Goal: Task Accomplishment & Management: Use online tool/utility

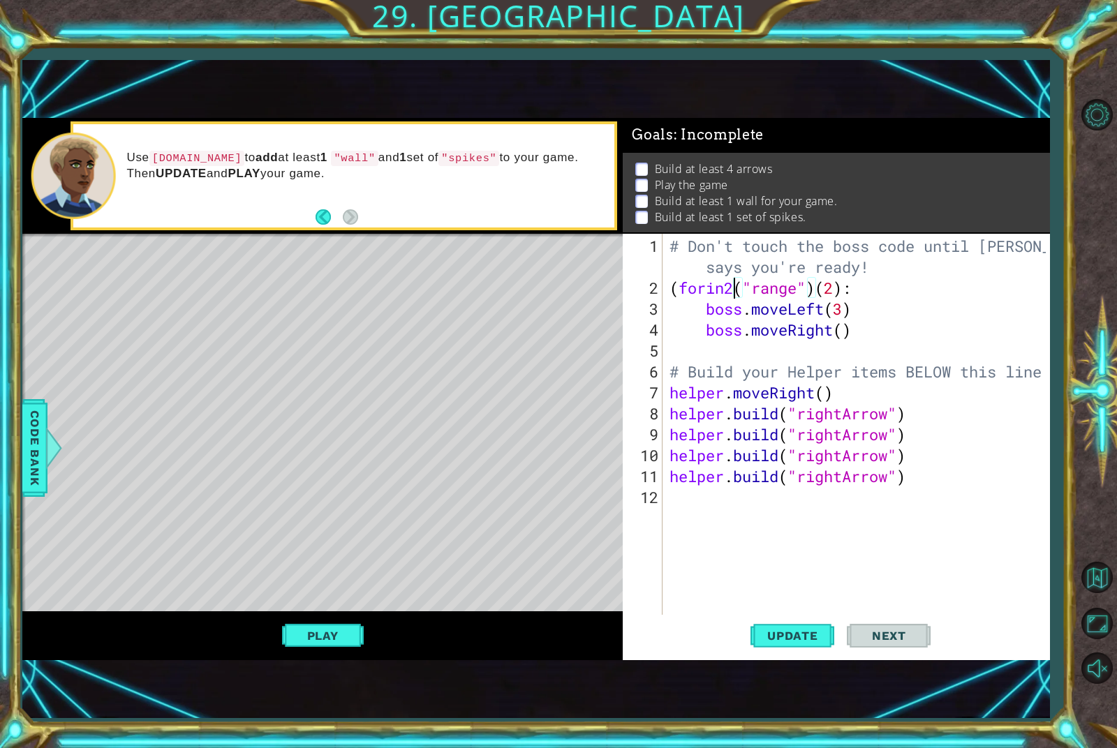
scroll to position [0, 3]
click at [800, 640] on span "Update" at bounding box center [792, 636] width 79 height 14
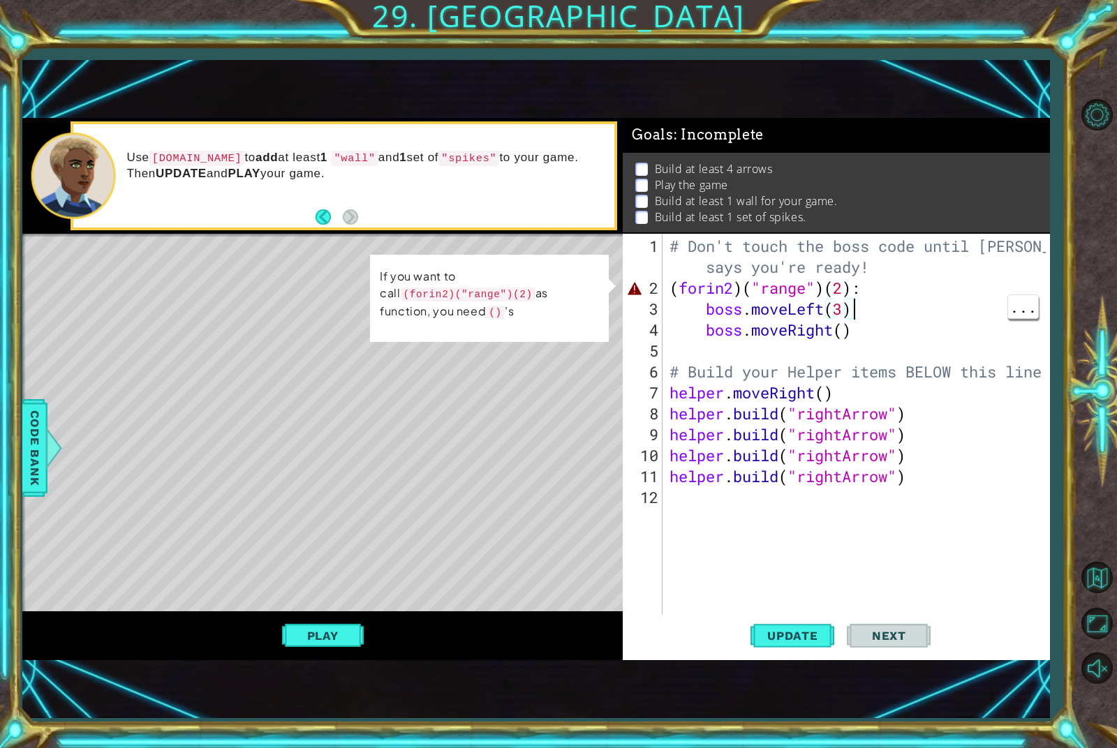
type textarea "(forin2)("range")(2):"
click at [857, 295] on div "# Don't touch the boss code until [PERSON_NAME] says you're ready! ( forin2 ) (…" at bounding box center [859, 466] width 385 height 461
click at [764, 515] on div "# Don't touch the boss code until [PERSON_NAME] says you're ready! ( forin2 ) (…" at bounding box center [859, 466] width 385 height 461
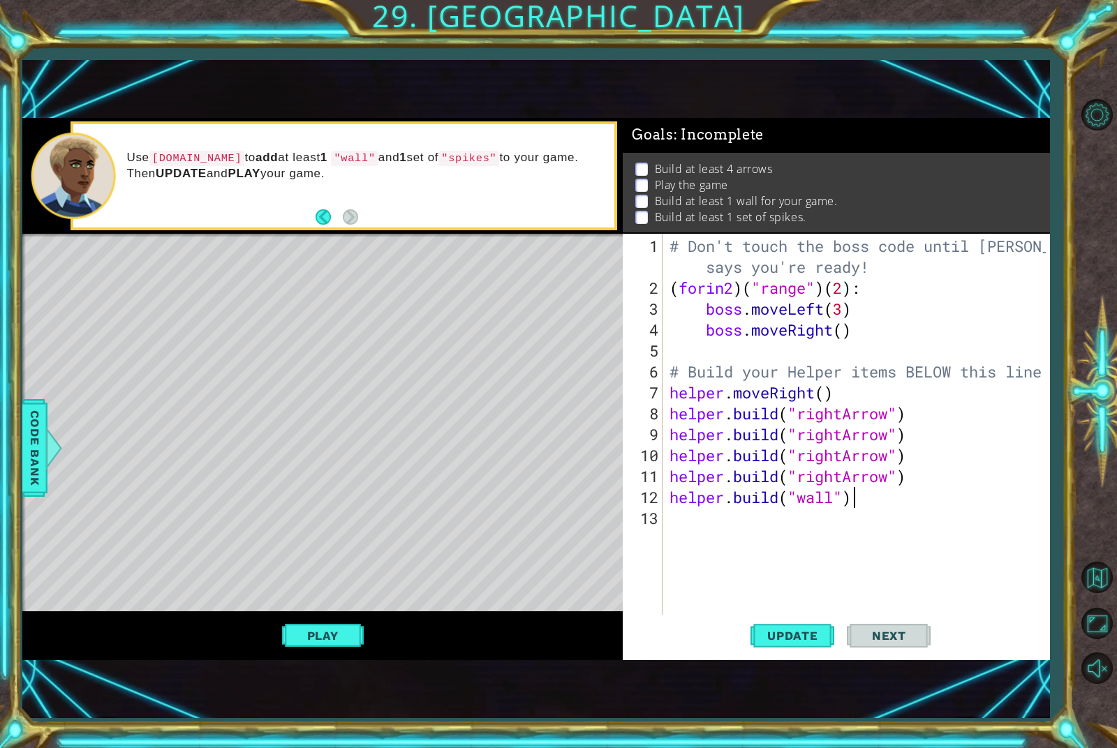
scroll to position [0, 8]
type textarea "[DOMAIN_NAME]("wall")"
click at [817, 628] on button "Update" at bounding box center [793, 636] width 84 height 43
click at [885, 637] on span "Next" at bounding box center [889, 636] width 62 height 14
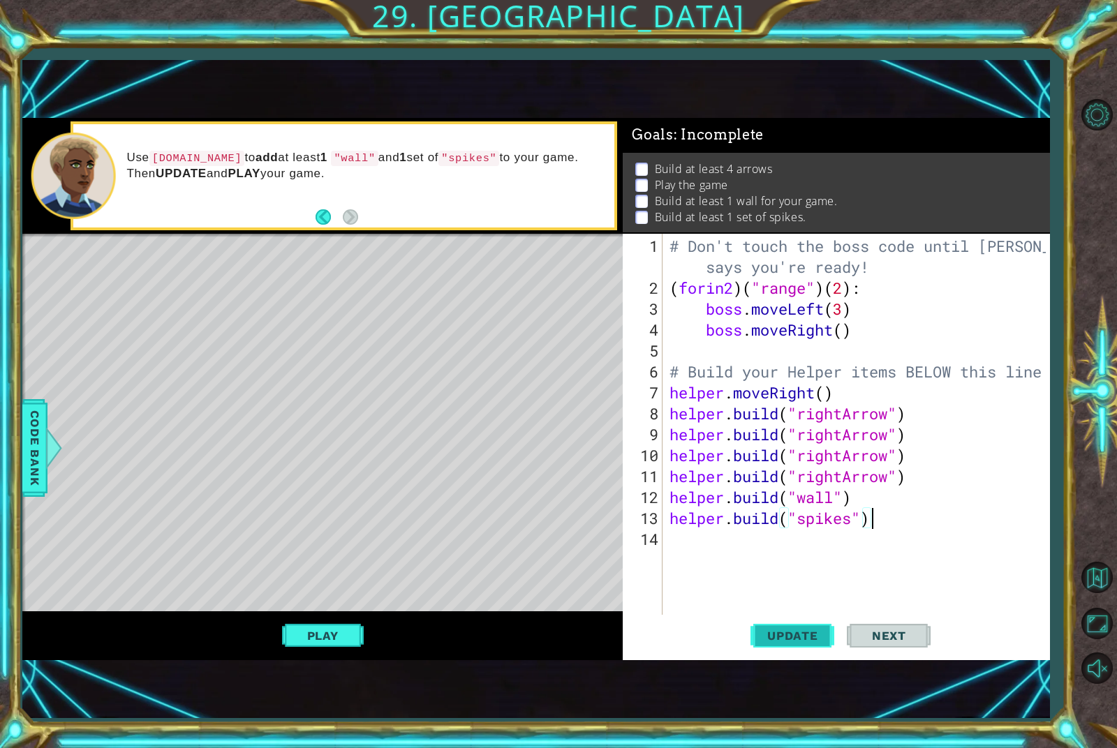
click at [809, 634] on span "Update" at bounding box center [792, 636] width 79 height 14
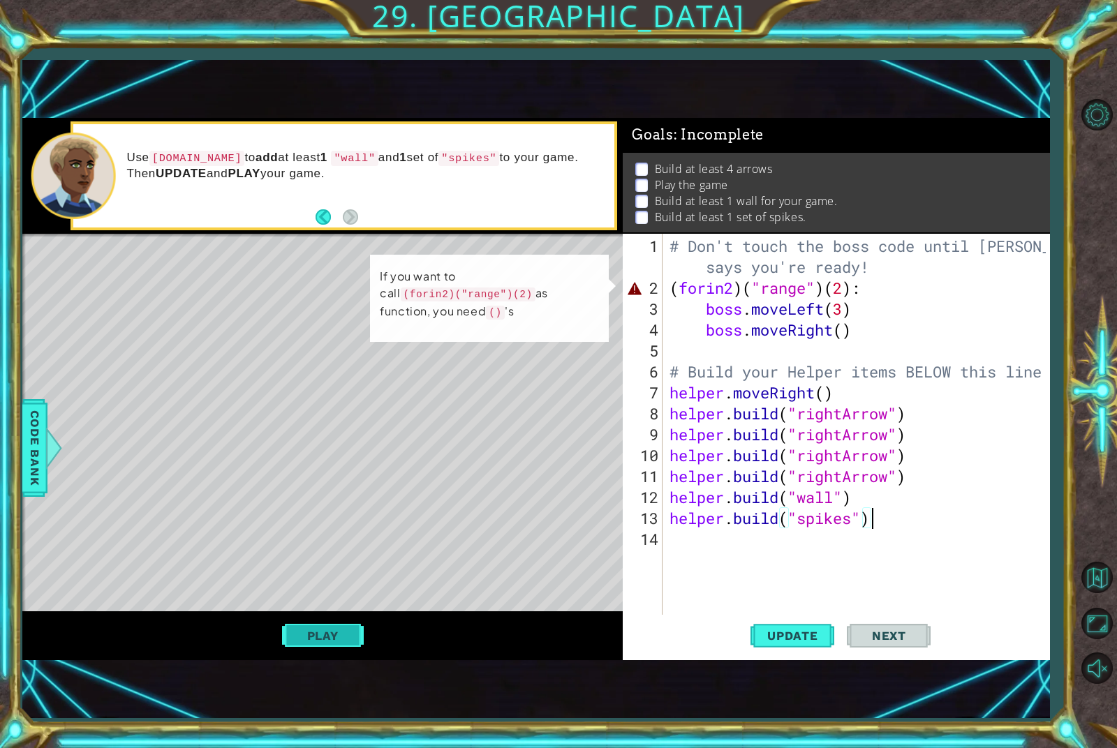
click at [355, 636] on button "Play" at bounding box center [323, 636] width 82 height 27
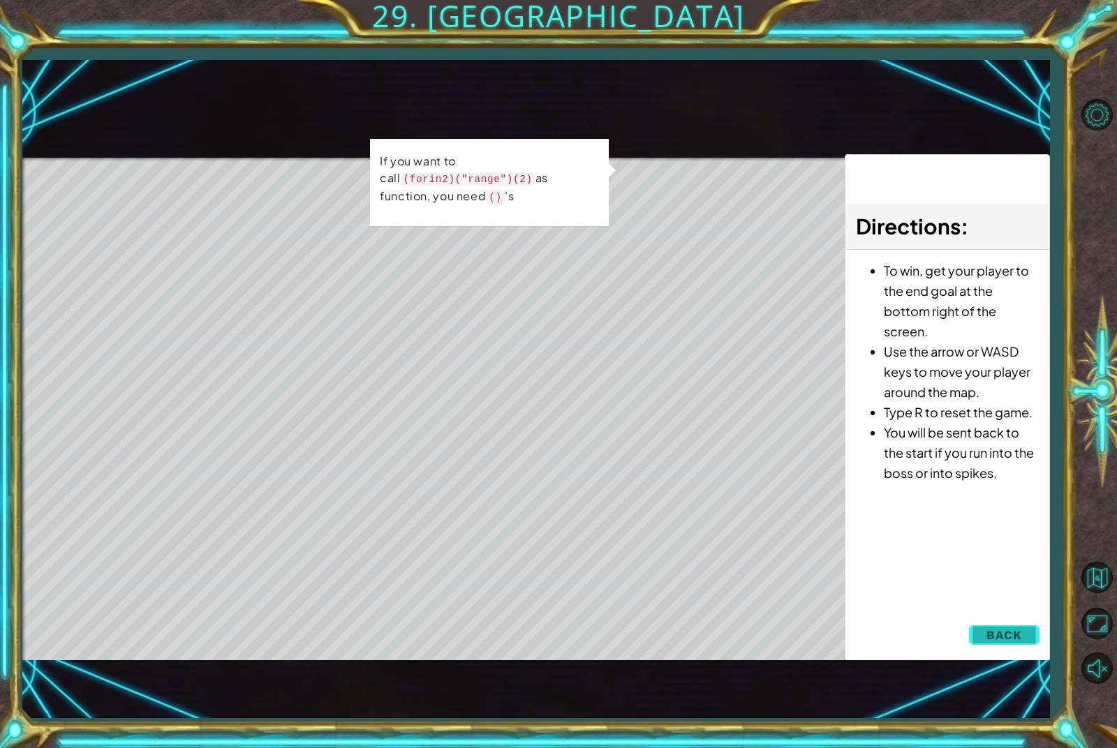
click at [998, 646] on button "Back" at bounding box center [1004, 635] width 71 height 28
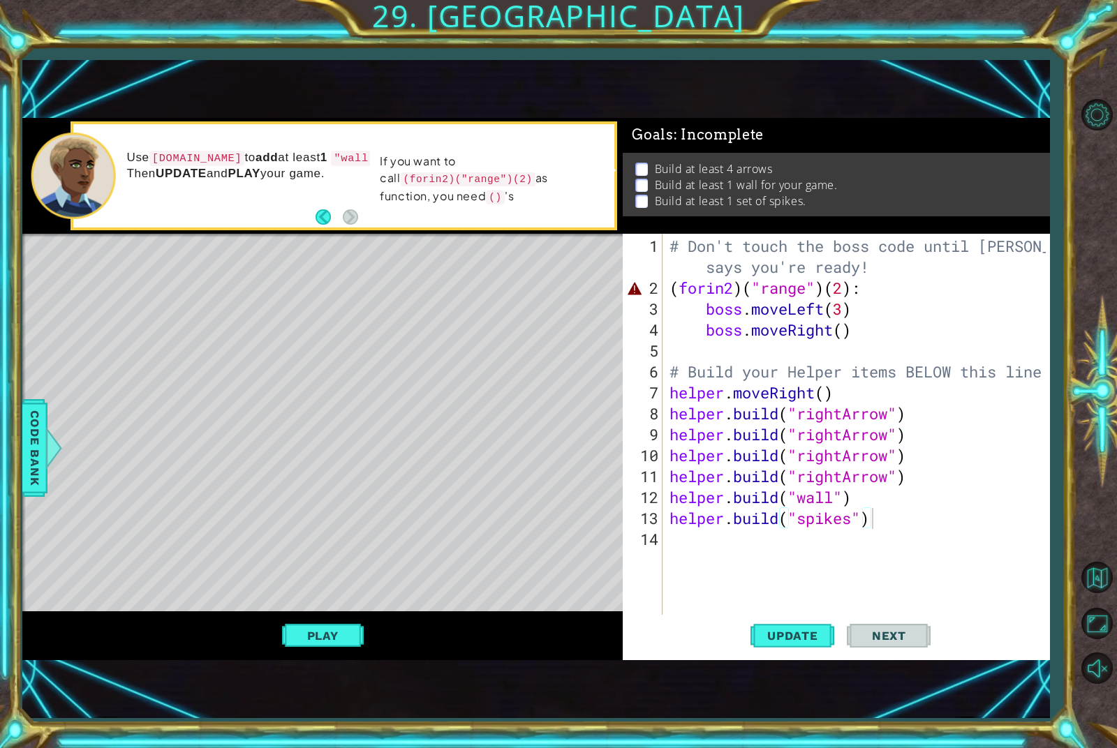
click at [892, 635] on span "Next" at bounding box center [889, 636] width 62 height 14
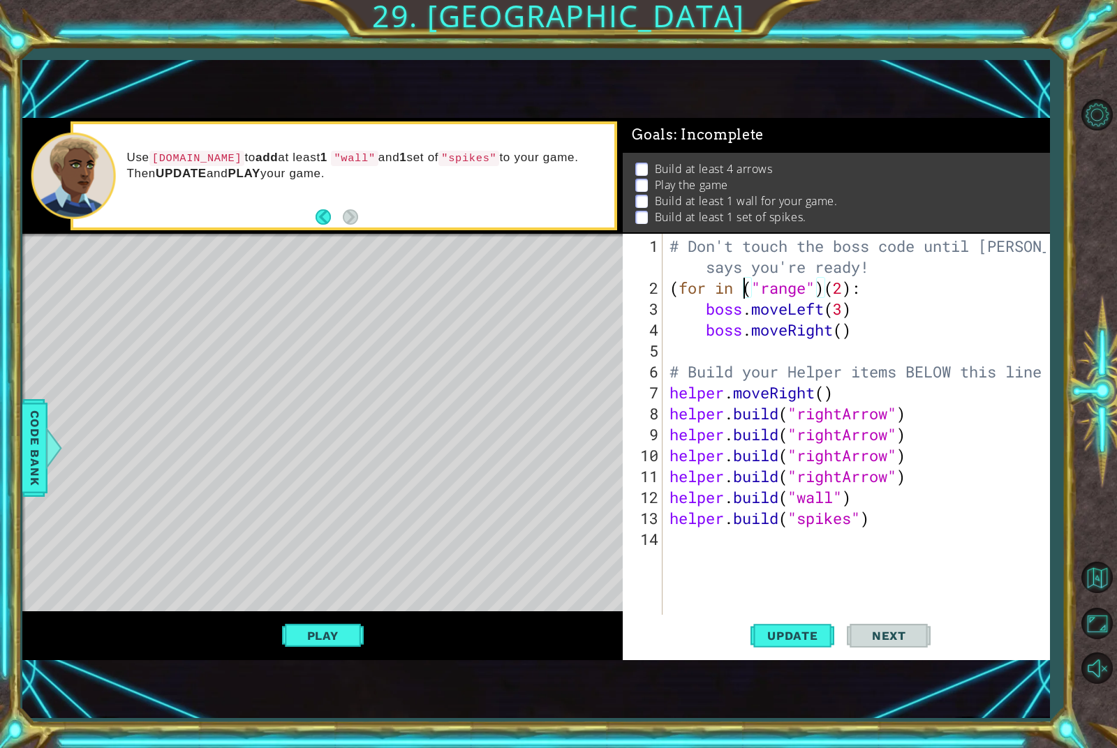
scroll to position [0, 4]
click at [811, 626] on button "Update" at bounding box center [793, 636] width 84 height 43
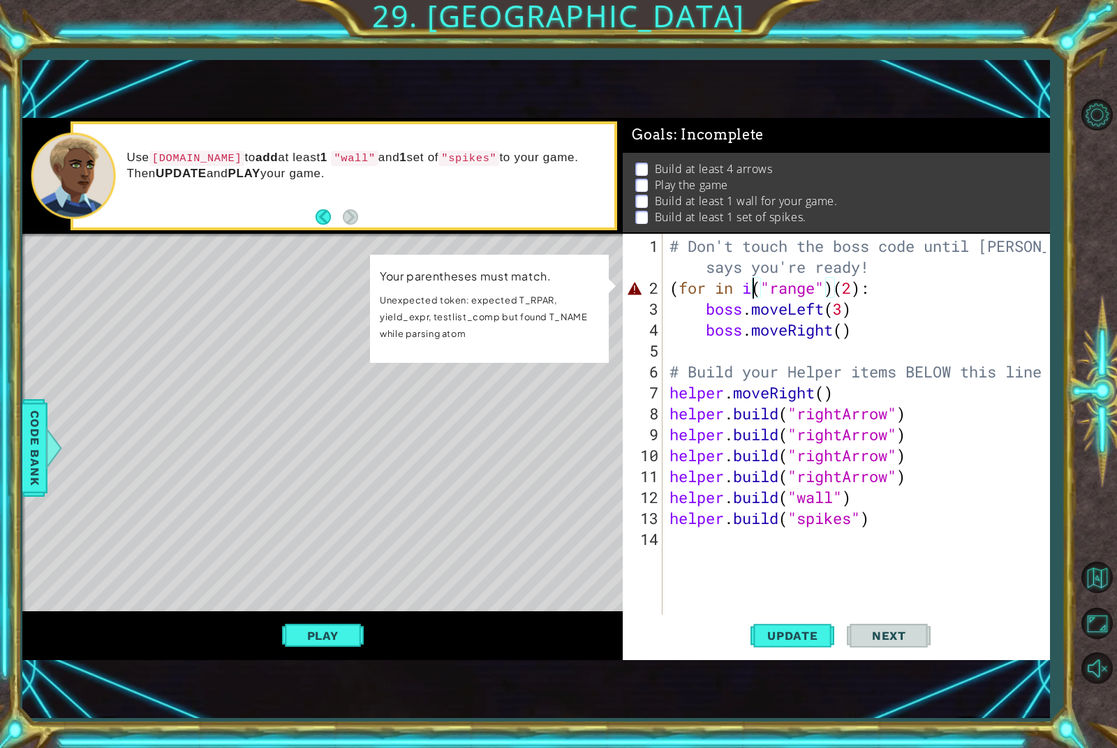
click at [887, 636] on span "Next" at bounding box center [889, 636] width 62 height 14
click at [355, 214] on div "Use [DOMAIN_NAME] to add at least 1 "wall" and 1 set of "spikes" to your game. …" at bounding box center [322, 175] width 600 height 115
click at [364, 220] on div "Use [DOMAIN_NAME] to add at least 1 "wall" and 1 set of "spikes" to your game. …" at bounding box center [343, 175] width 541 height 103
click at [1086, 123] on button "Level Options" at bounding box center [1097, 114] width 40 height 40
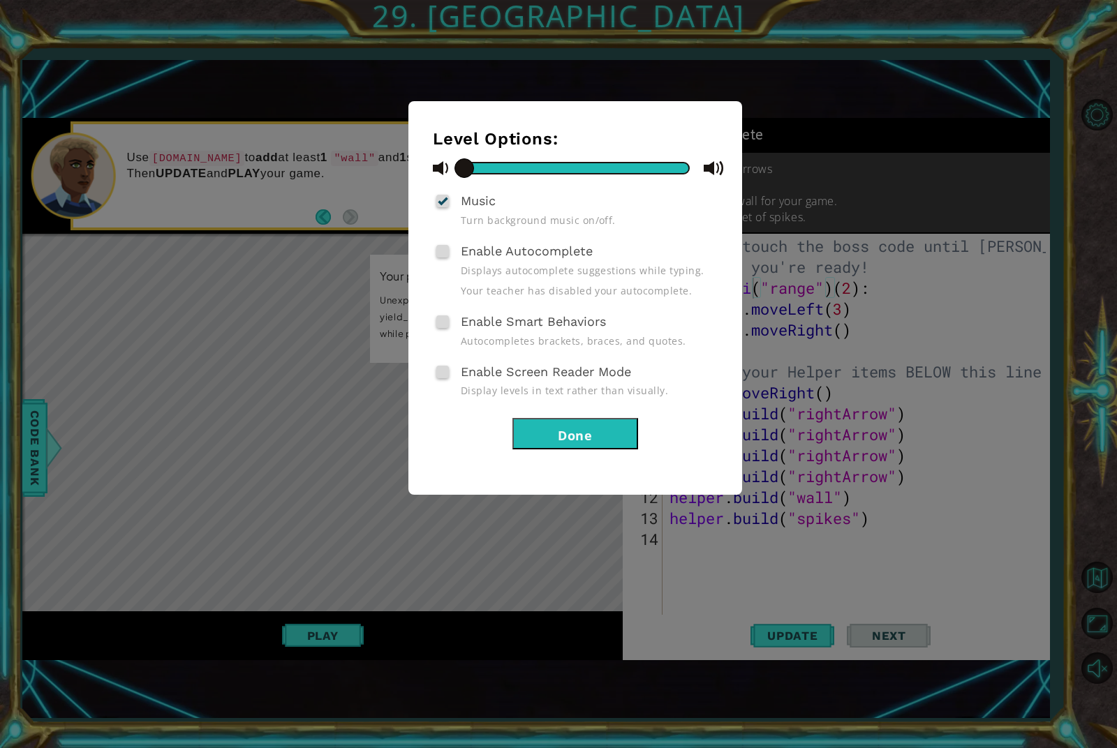
click at [1095, 130] on div "Level Options: Music Turn background music on/off. Enable Autocomplete Displays…" at bounding box center [558, 374] width 1117 height 748
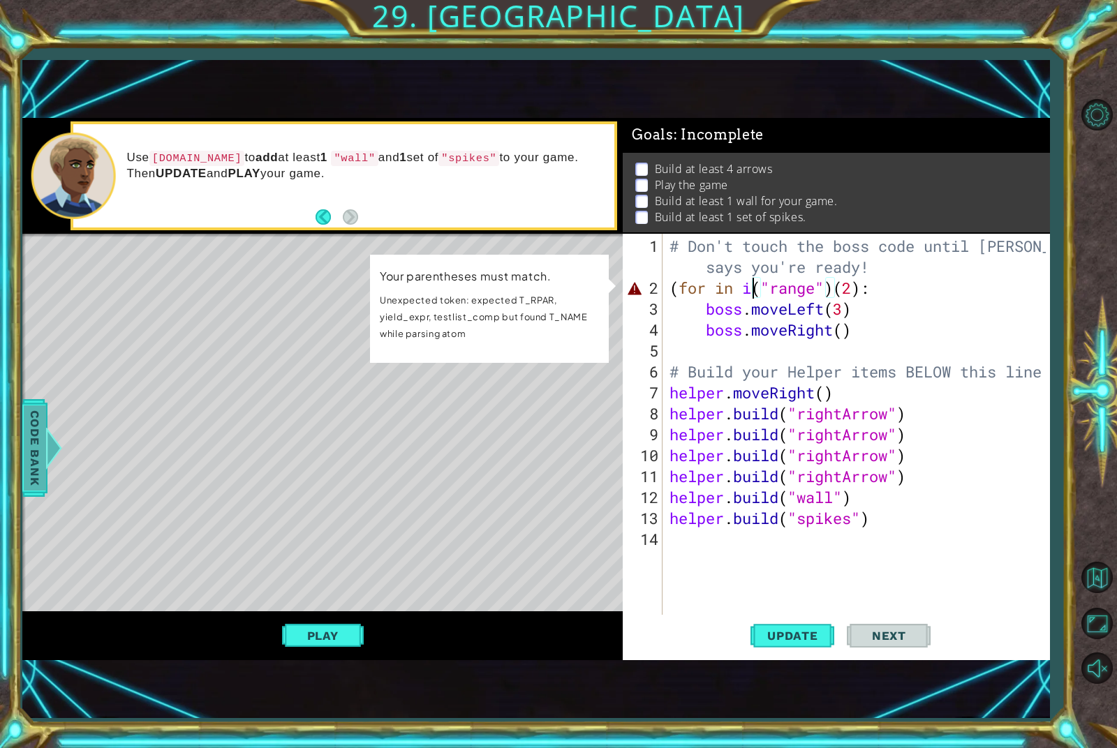
click at [37, 426] on span "Code Bank" at bounding box center [35, 448] width 22 height 85
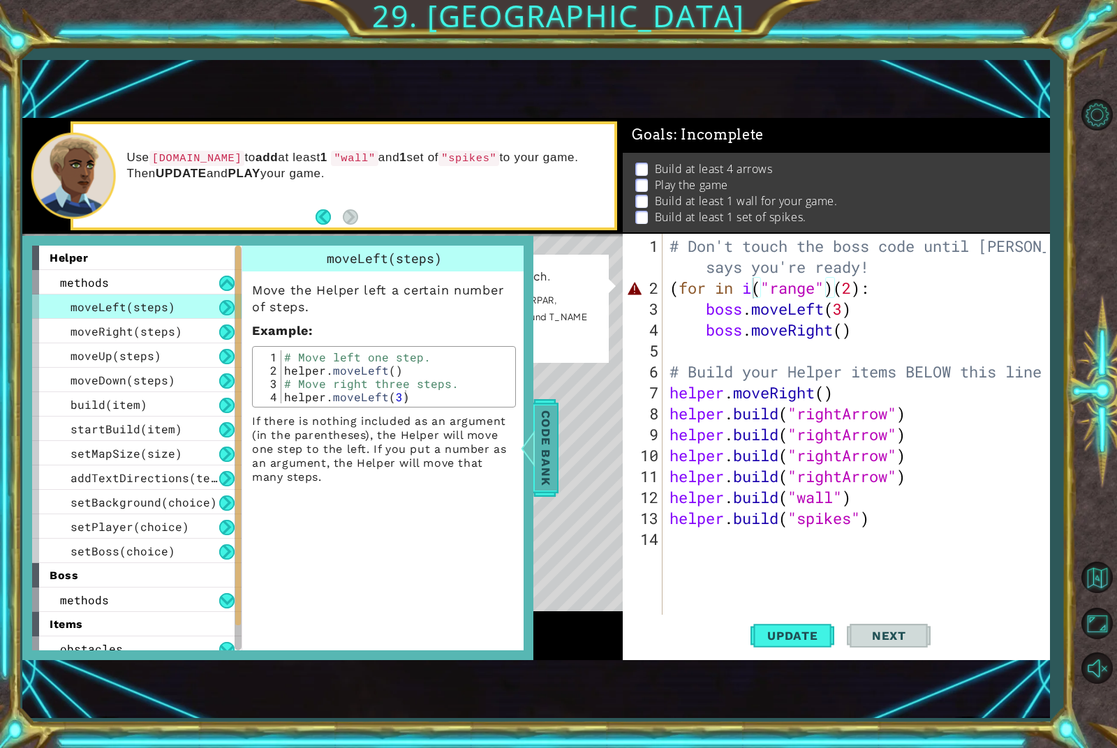
click at [540, 471] on span "Code Bank" at bounding box center [546, 448] width 22 height 85
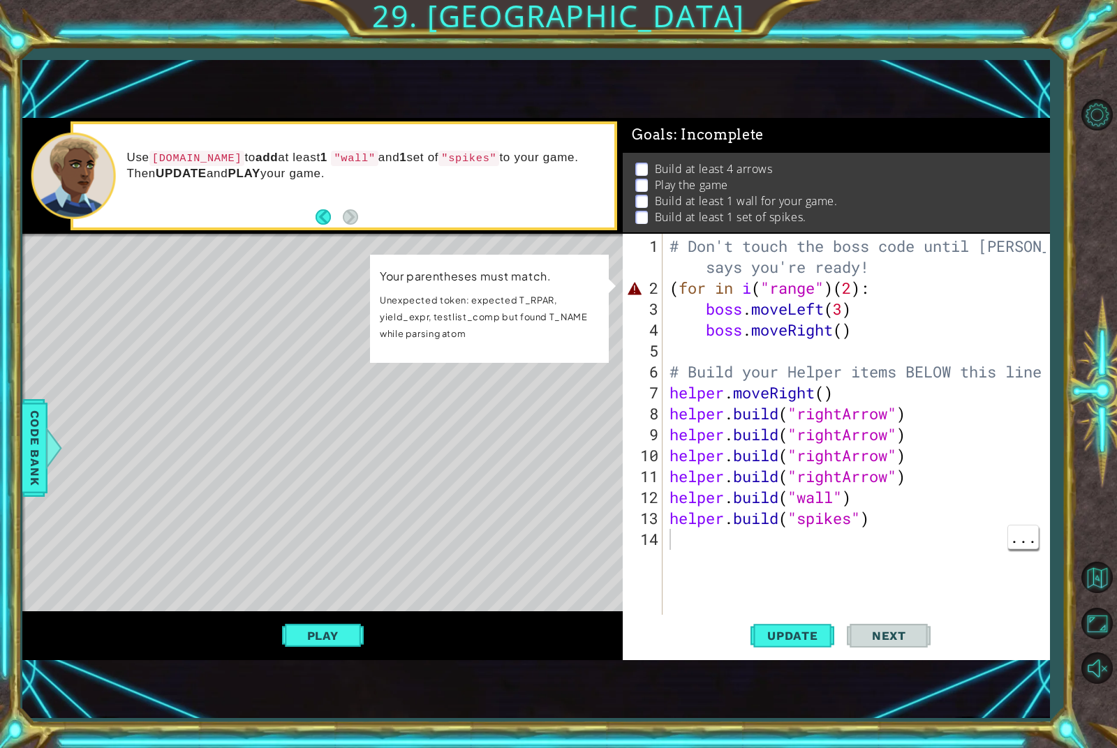
click at [755, 515] on div "# Don't touch the boss code until [PERSON_NAME] says you're ready! ( for in i (…" at bounding box center [859, 466] width 385 height 461
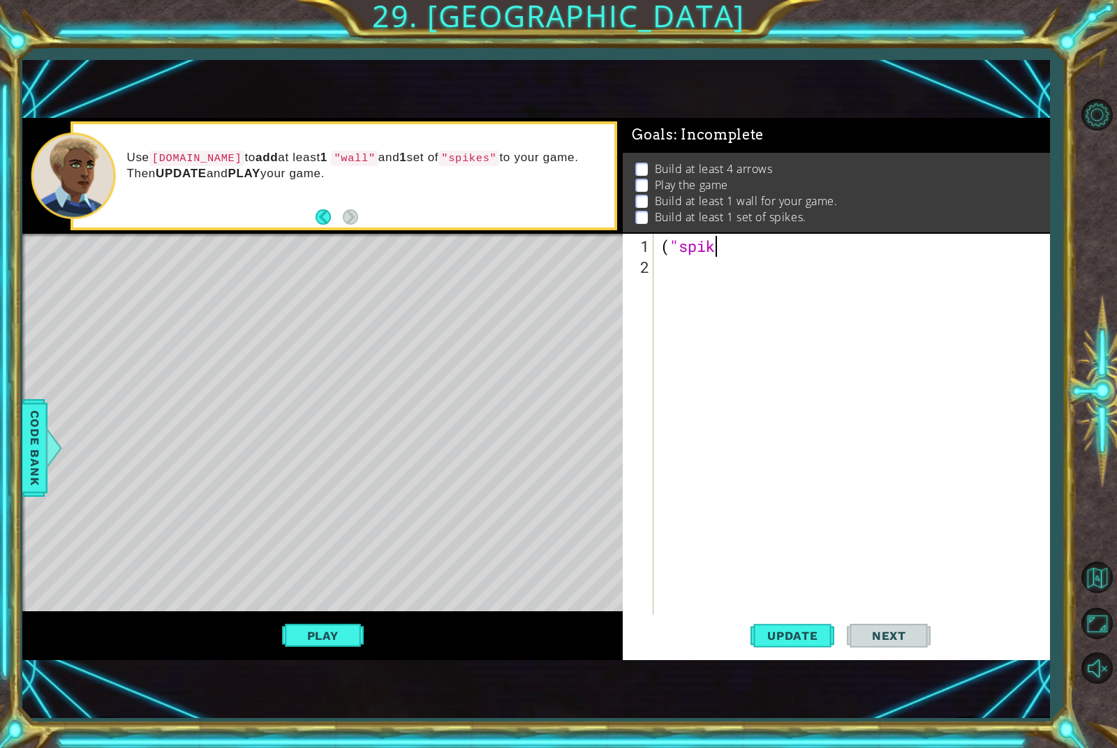
scroll to position [0, 1]
type textarea "("
click at [823, 637] on span "Update" at bounding box center [792, 636] width 79 height 14
click at [815, 647] on button "Update" at bounding box center [793, 636] width 84 height 43
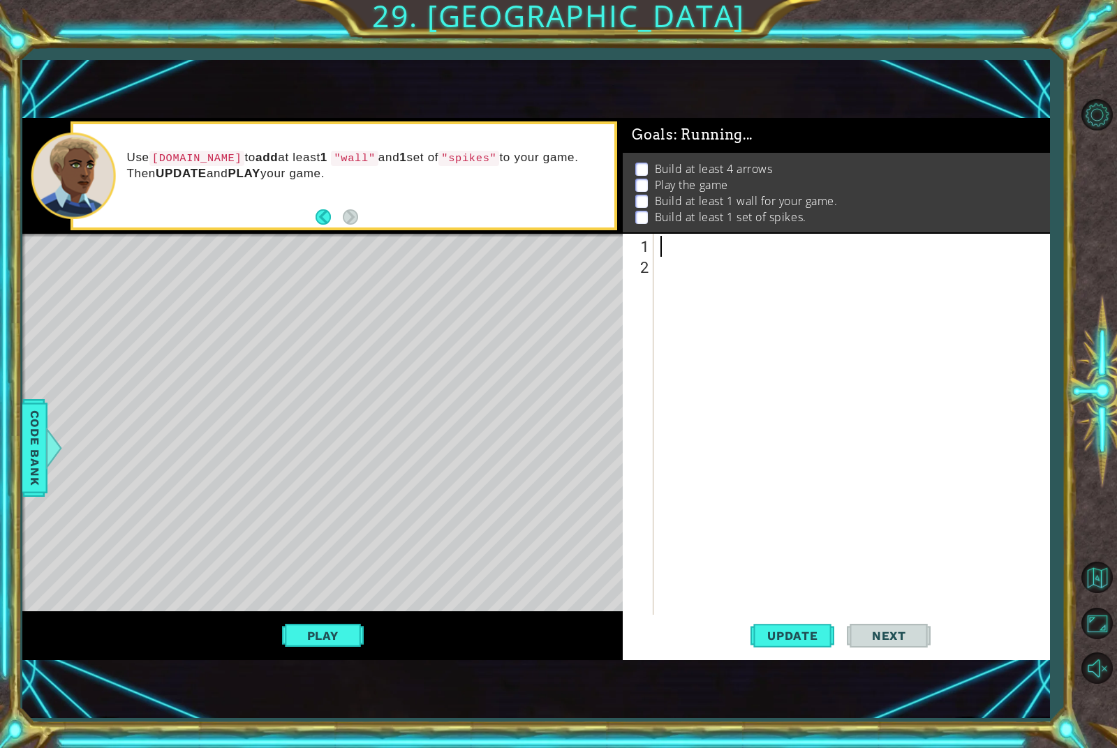
click at [881, 641] on span "Next" at bounding box center [889, 636] width 62 height 14
click at [919, 632] on span "Next" at bounding box center [889, 636] width 62 height 14
click at [355, 627] on button "Play" at bounding box center [323, 636] width 82 height 27
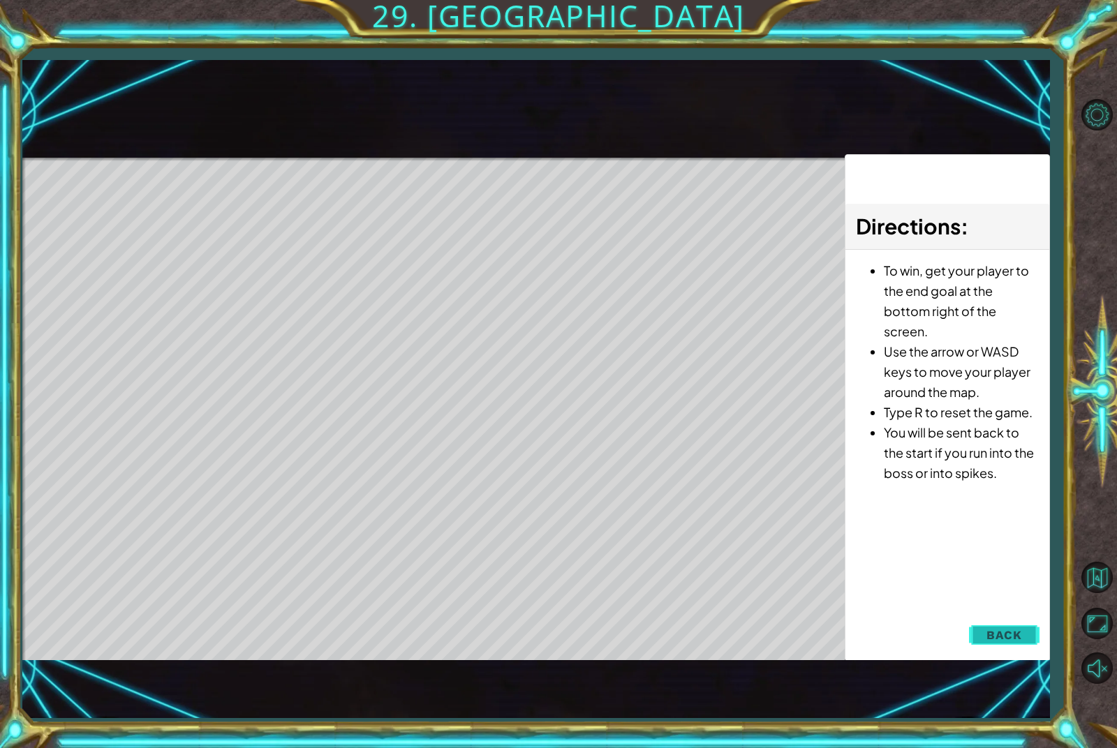
click at [1005, 633] on span "Back" at bounding box center [1005, 635] width 36 height 14
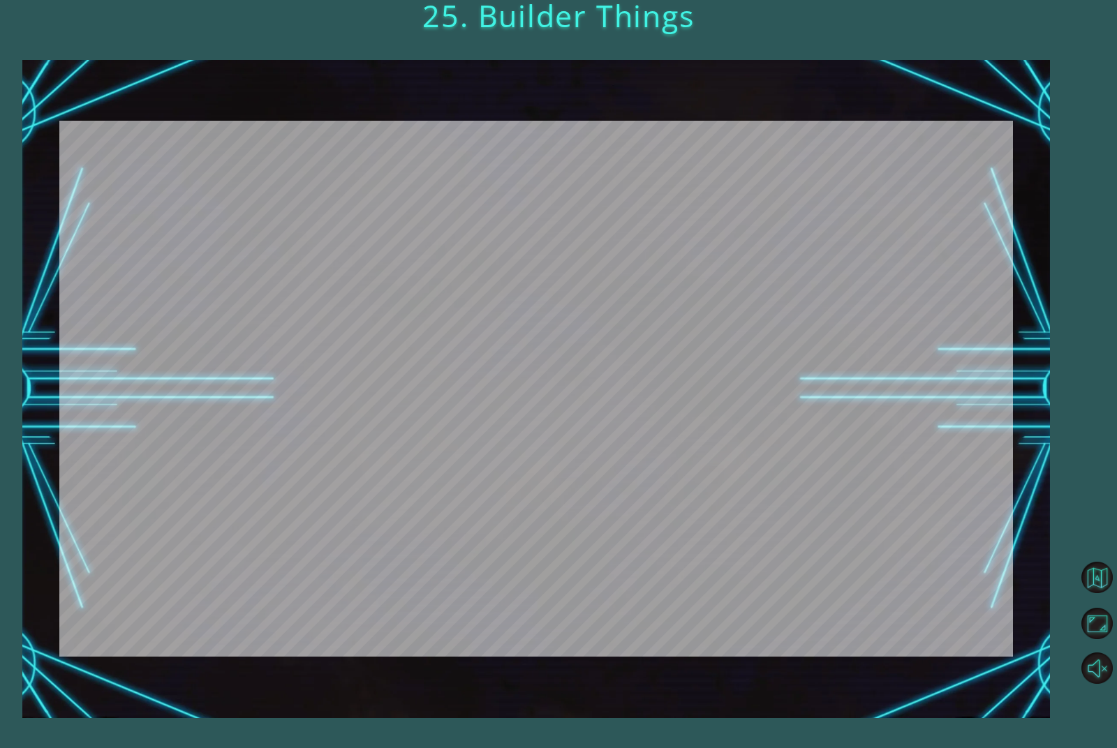
click at [579, 637] on div at bounding box center [584, 634] width 31 height 29
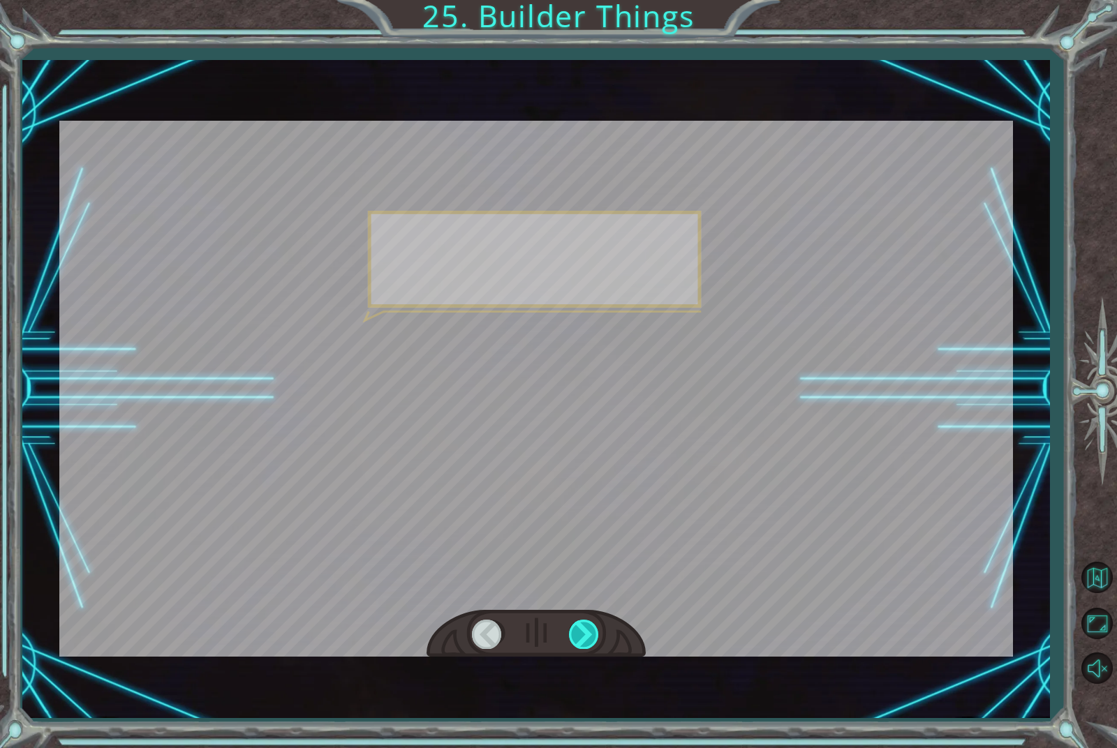
click at [583, 633] on div at bounding box center [584, 634] width 31 height 29
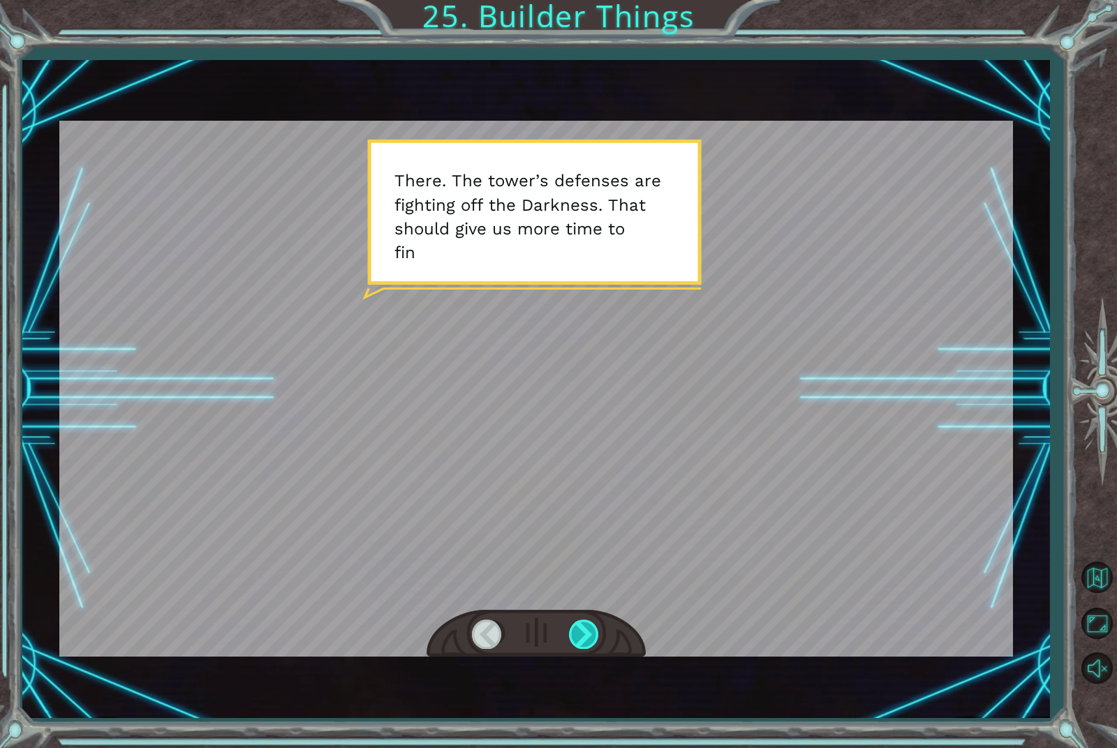
click at [596, 635] on div at bounding box center [584, 634] width 31 height 29
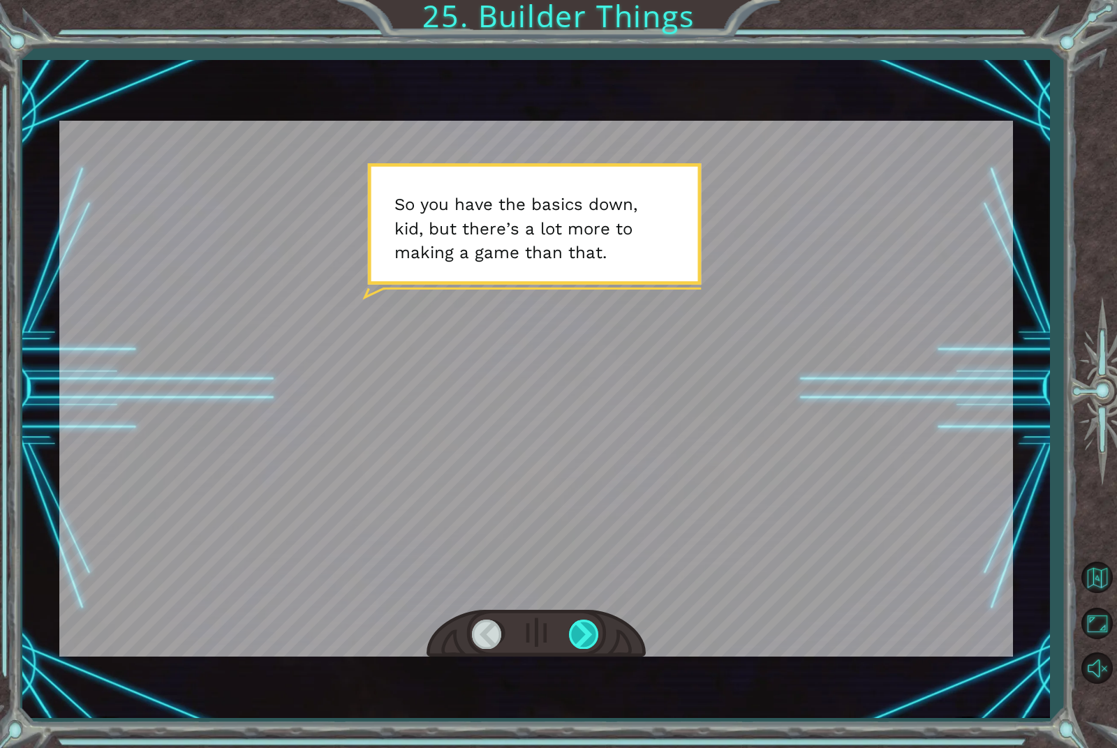
click at [591, 631] on div at bounding box center [584, 634] width 31 height 29
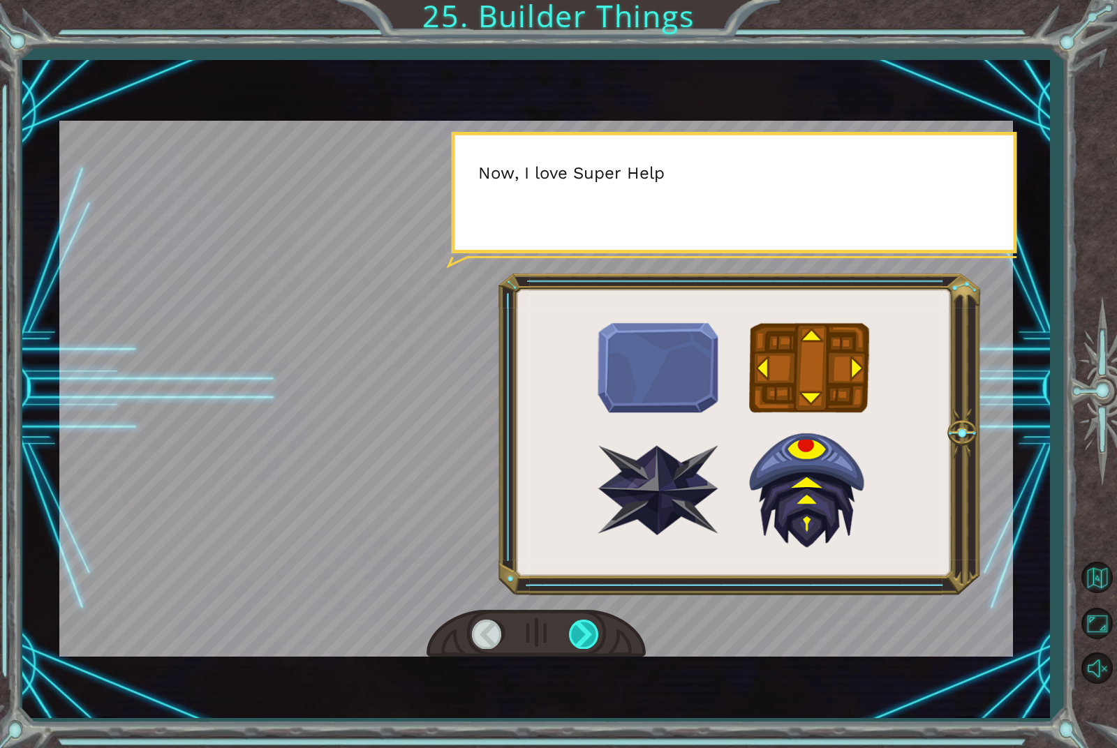
click at [582, 635] on div at bounding box center [584, 634] width 31 height 29
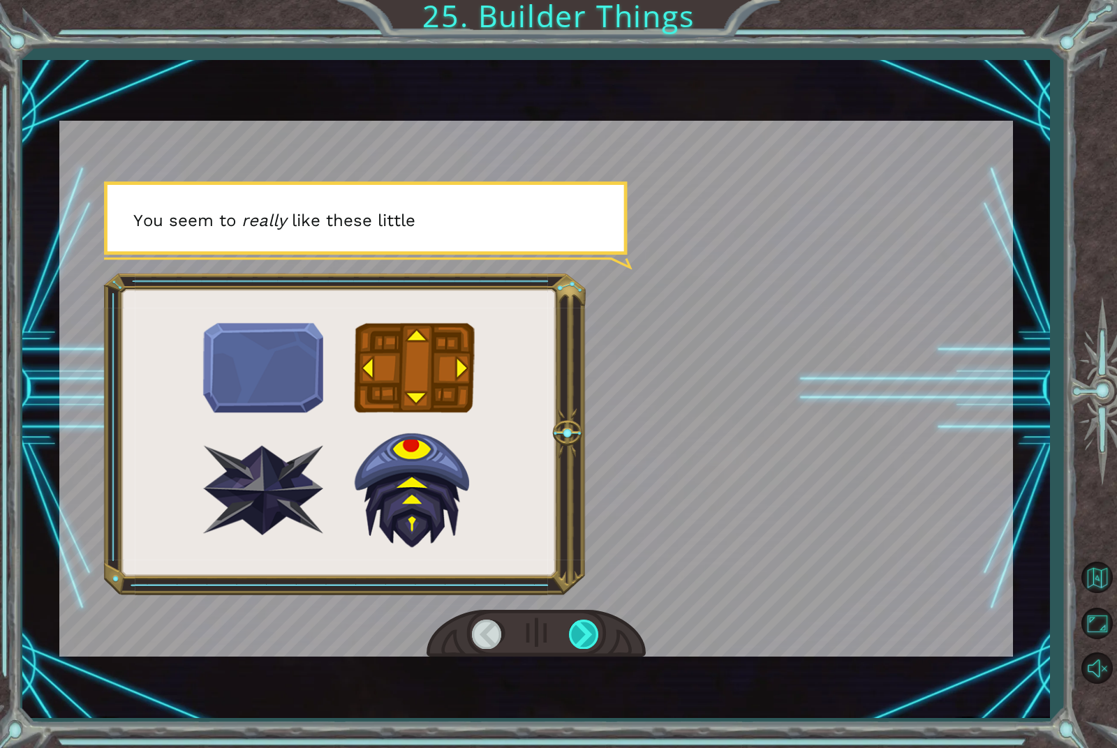
click at [584, 635] on div at bounding box center [584, 634] width 31 height 29
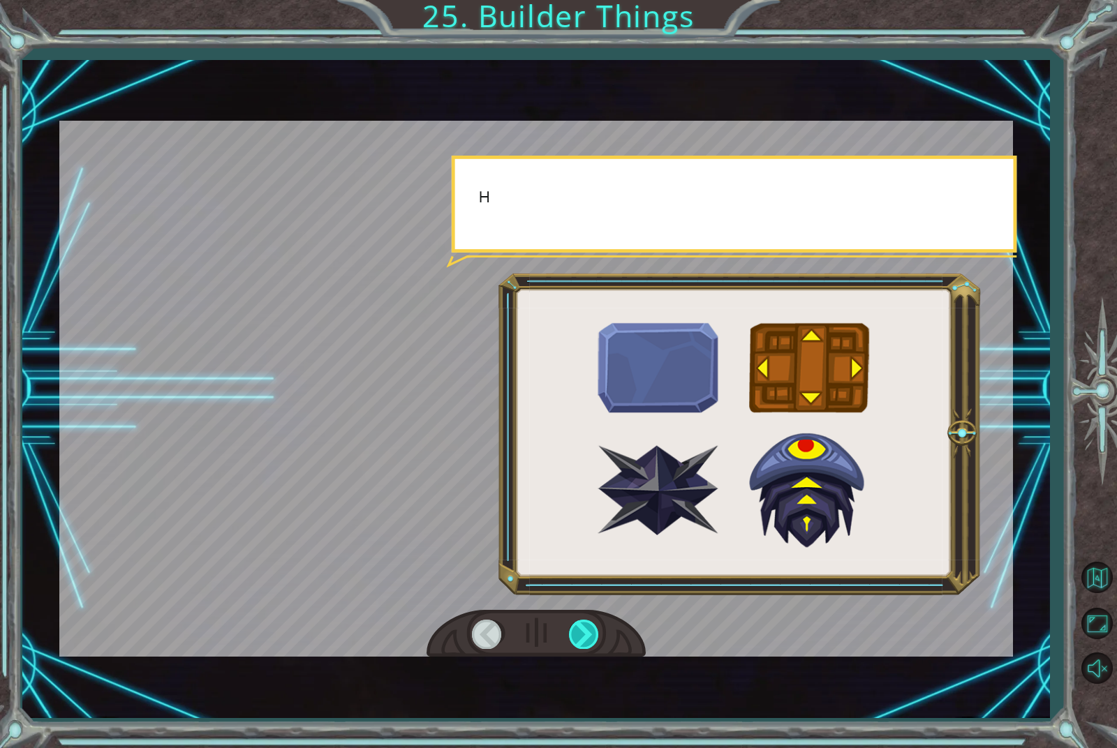
click at [596, 631] on div at bounding box center [584, 634] width 31 height 29
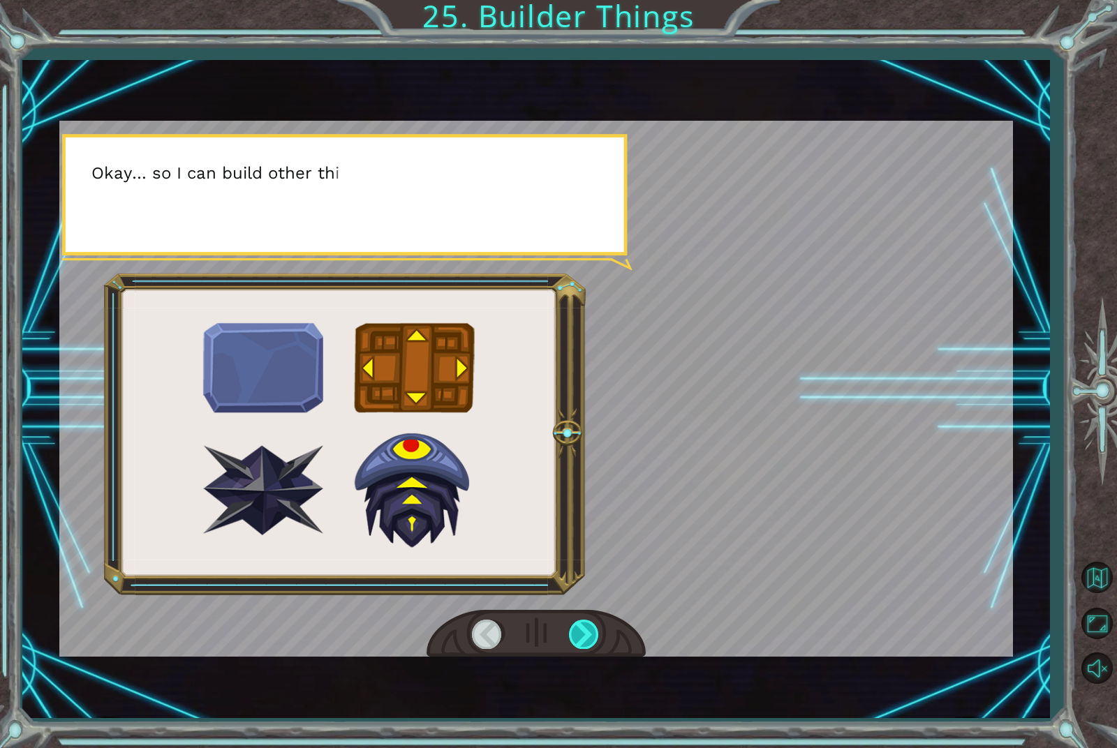
click at [591, 631] on div at bounding box center [584, 634] width 31 height 29
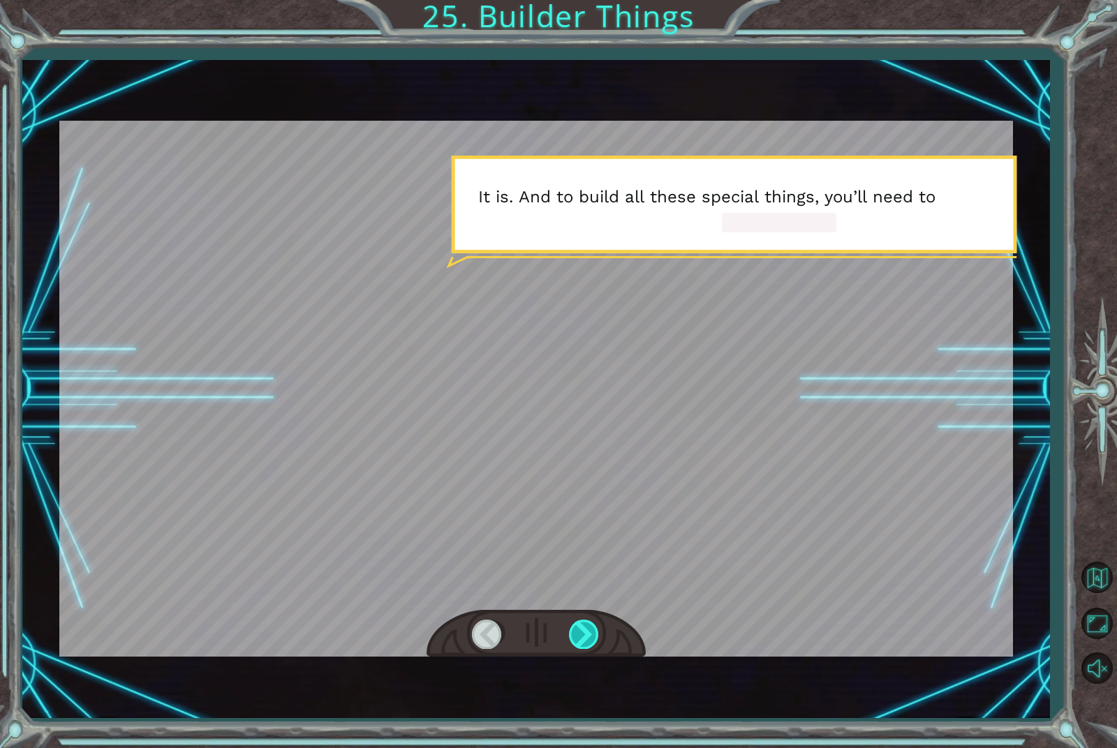
click at [578, 631] on div at bounding box center [584, 634] width 31 height 29
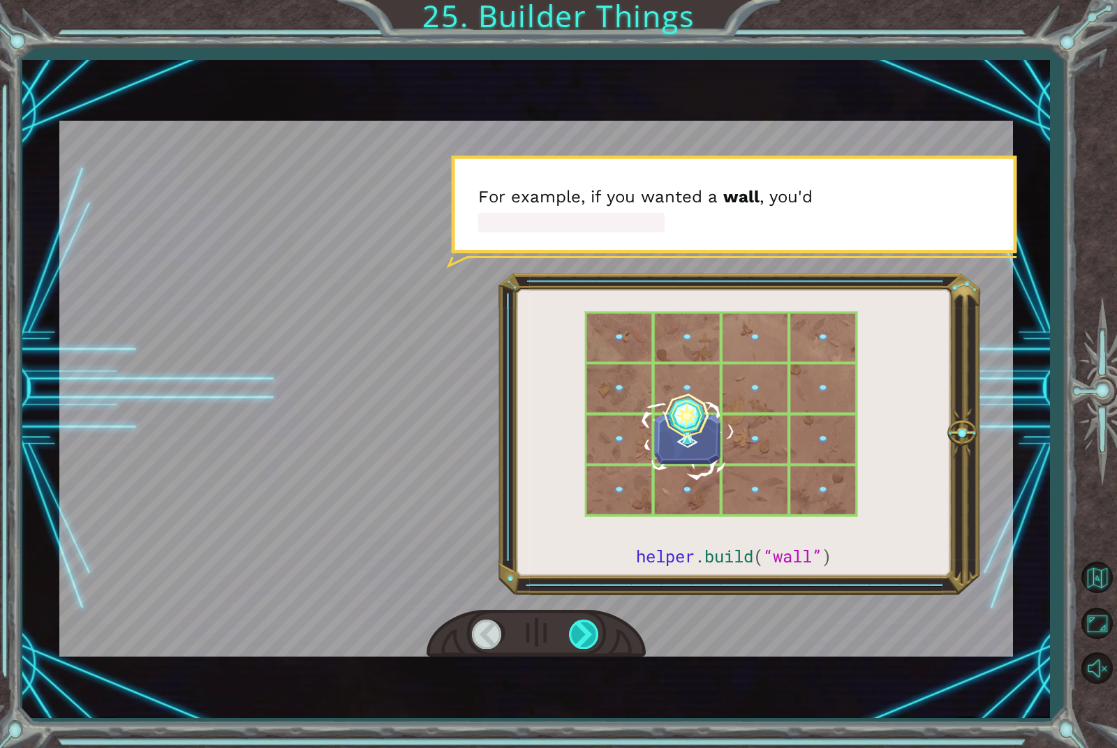
click at [588, 635] on div at bounding box center [584, 634] width 31 height 29
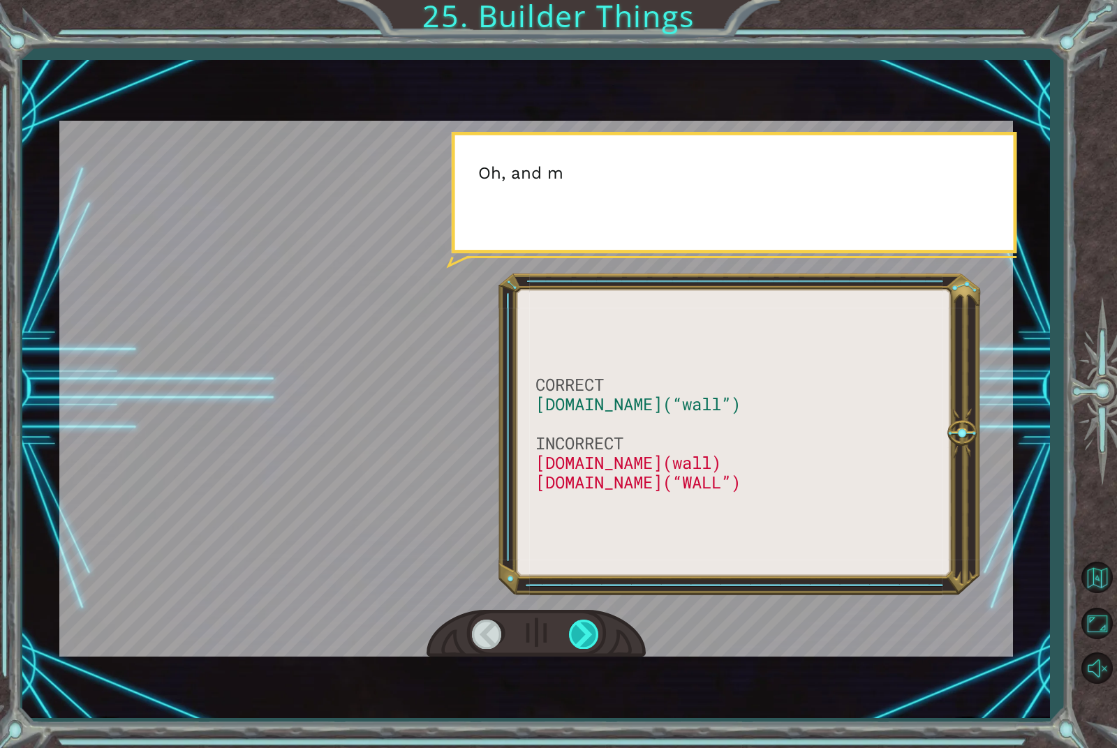
click at [593, 643] on div at bounding box center [584, 634] width 31 height 29
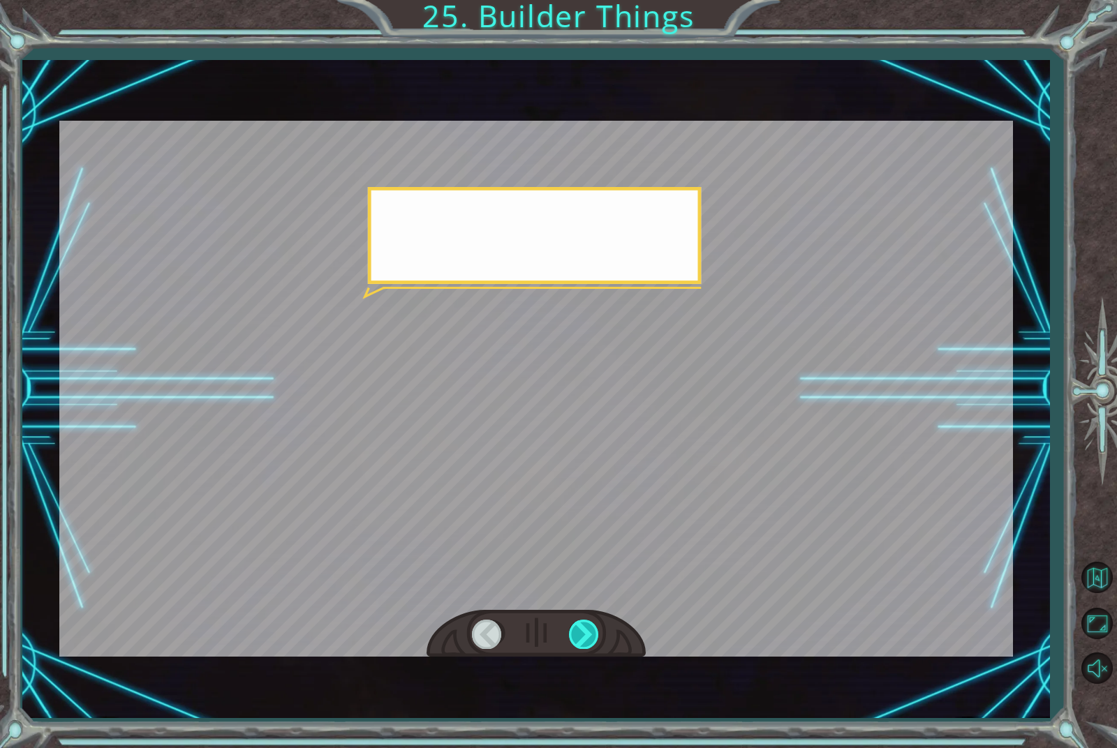
click at [595, 649] on div at bounding box center [584, 634] width 31 height 29
click at [596, 642] on div at bounding box center [584, 634] width 31 height 29
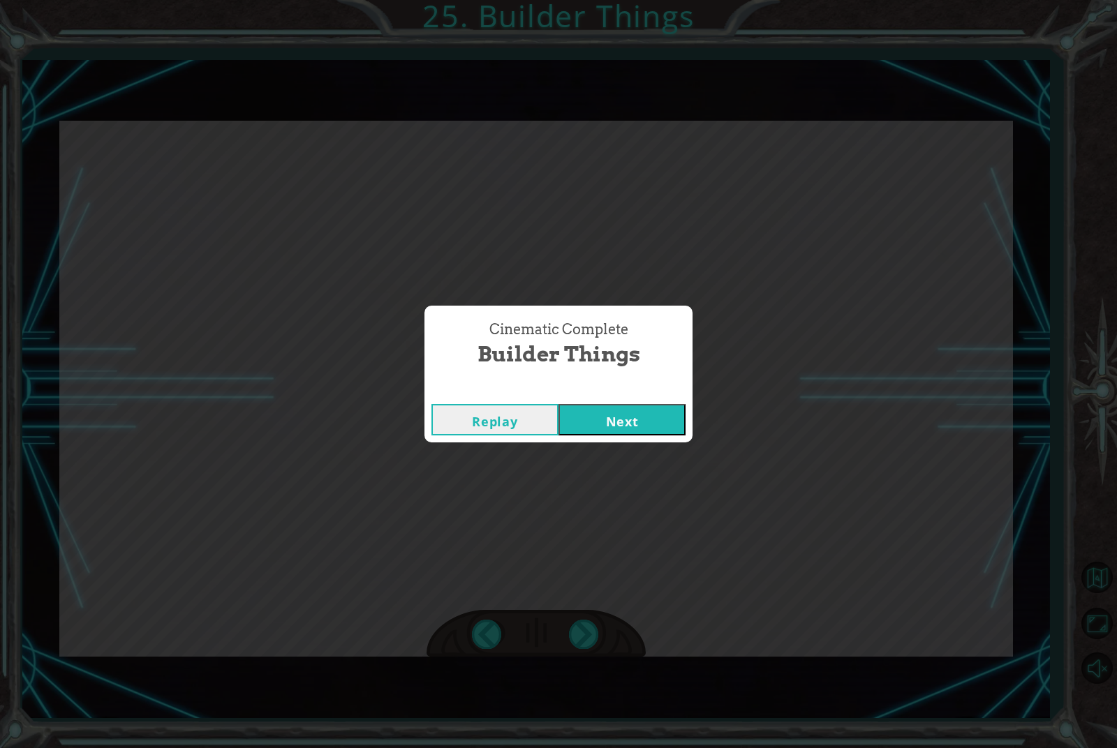
click at [660, 420] on button "Next" at bounding box center [622, 419] width 127 height 31
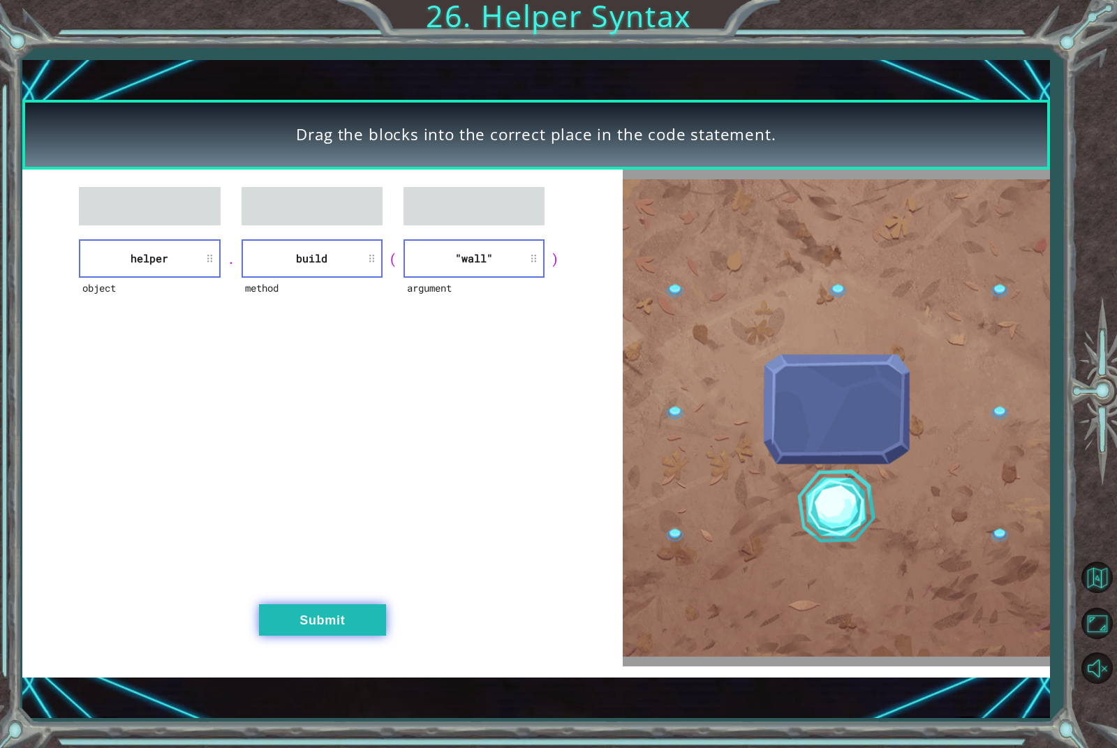
click at [339, 611] on button "Submit" at bounding box center [322, 620] width 127 height 31
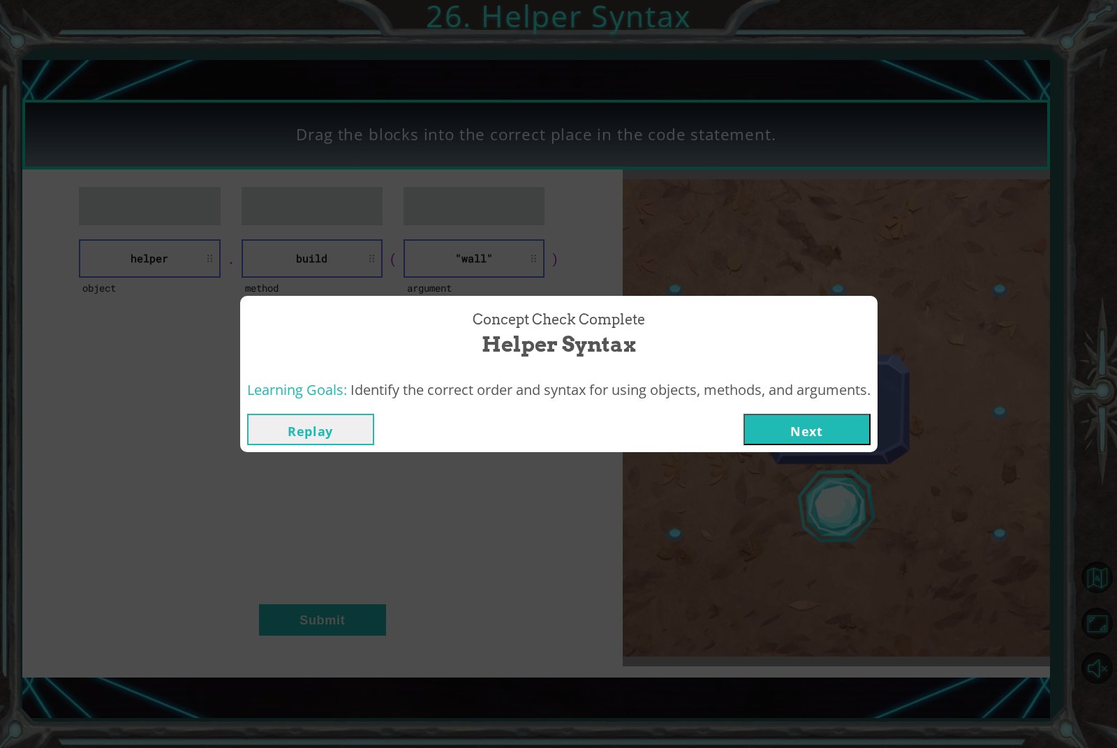
click at [815, 419] on button "Next" at bounding box center [807, 429] width 127 height 31
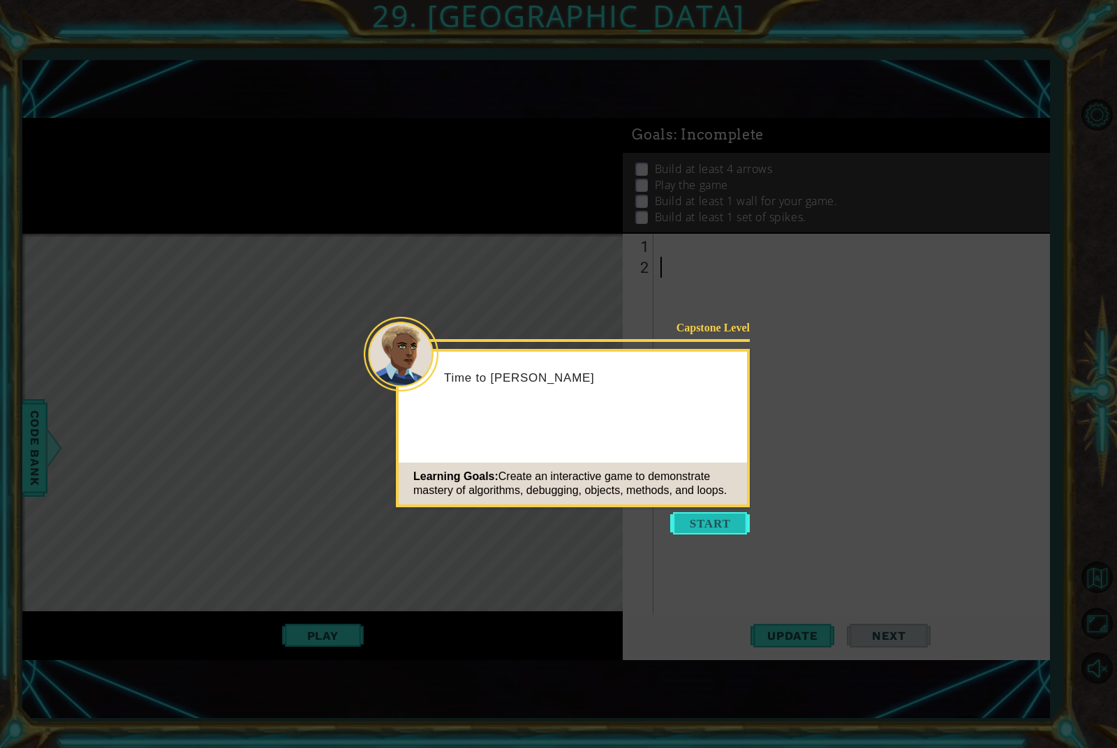
click at [730, 530] on button "Start" at bounding box center [710, 523] width 80 height 22
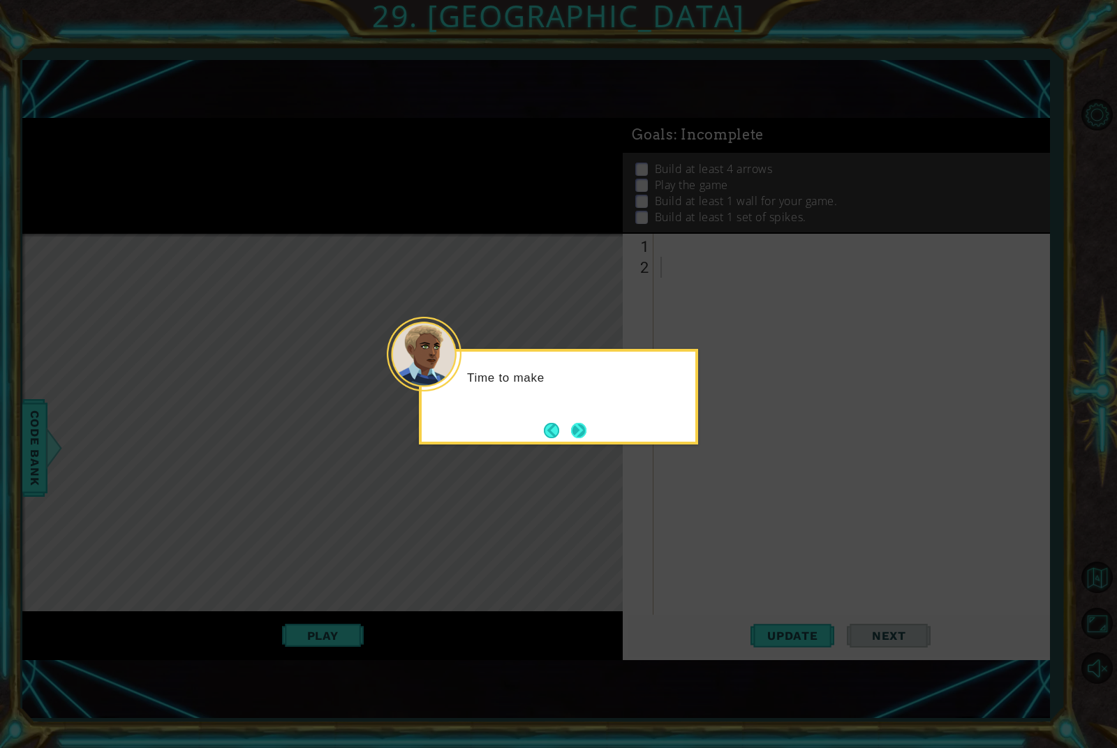
click at [579, 438] on button "Next" at bounding box center [578, 430] width 15 height 15
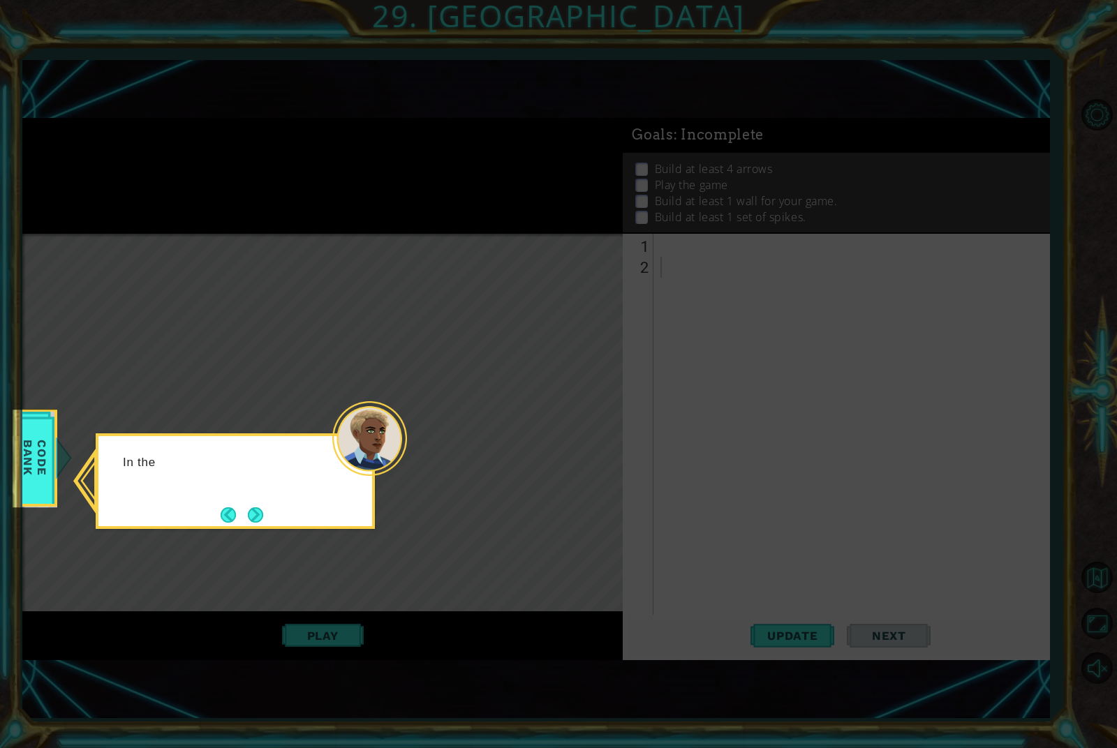
click at [632, 424] on icon at bounding box center [558, 374] width 1117 height 748
click at [259, 513] on button "Next" at bounding box center [255, 515] width 15 height 15
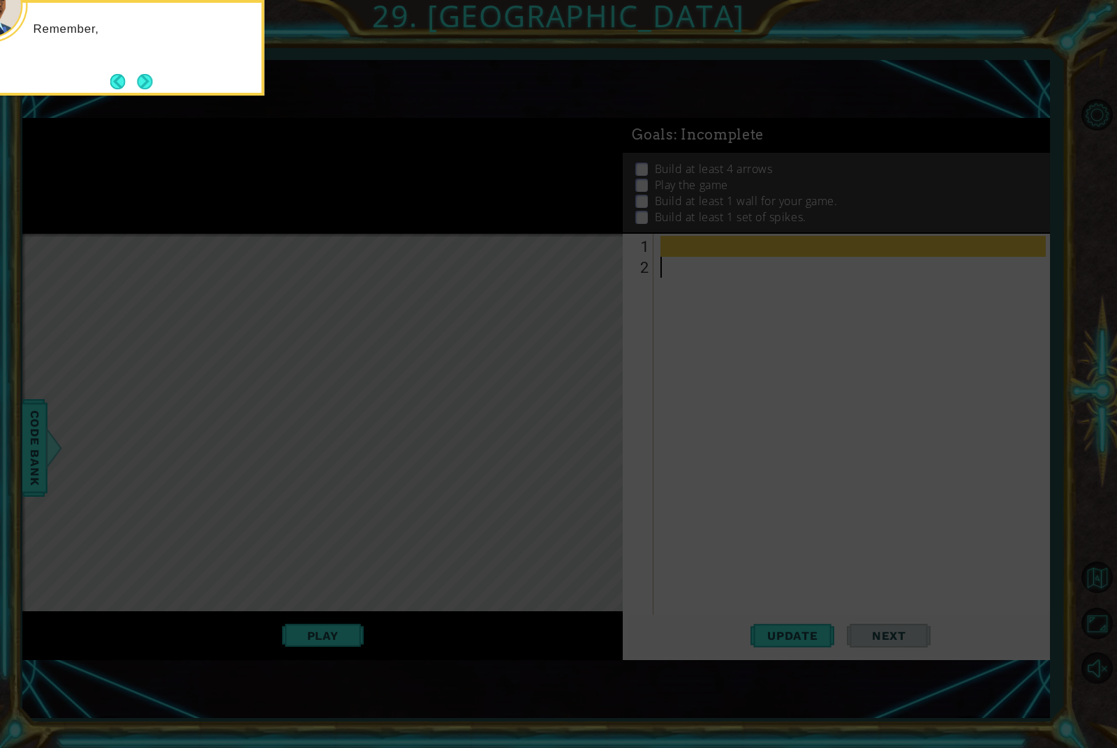
click at [240, 512] on icon at bounding box center [558, 193] width 1117 height 1110
click at [1035, 220] on icon at bounding box center [558, 193] width 1117 height 1110
click at [146, 85] on button "Next" at bounding box center [144, 81] width 15 height 15
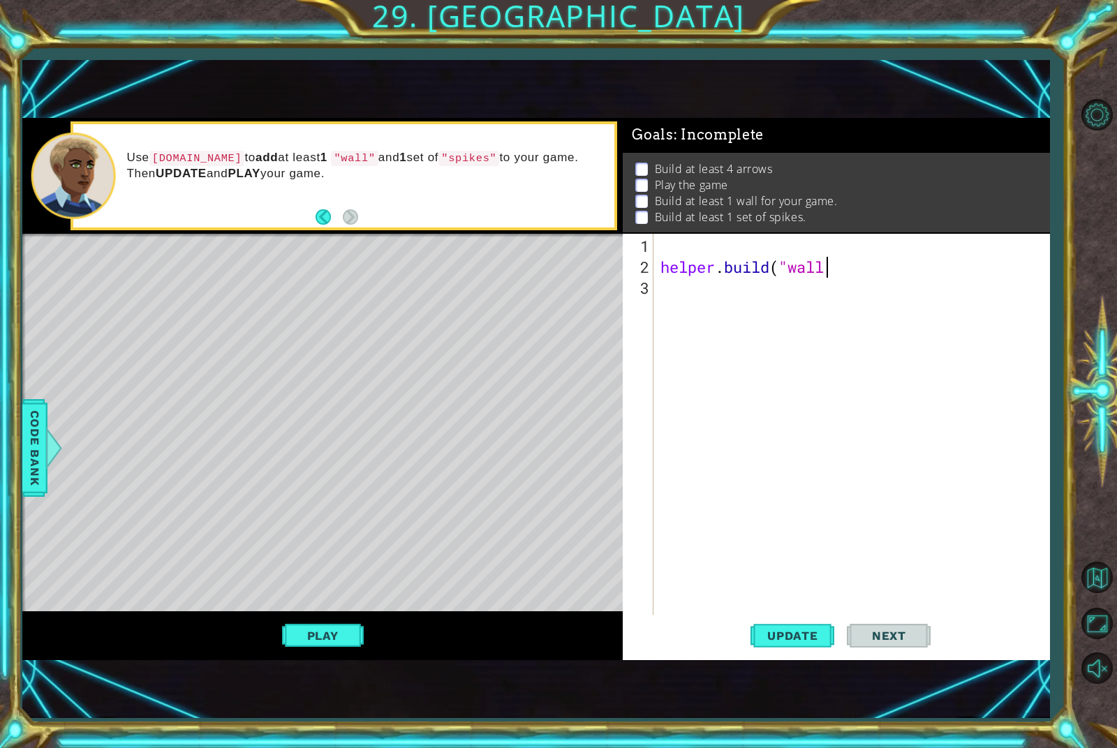
scroll to position [0, 7]
type textarea "[DOMAIN_NAME]("wall)"
click at [885, 626] on button "Next" at bounding box center [889, 636] width 84 height 43
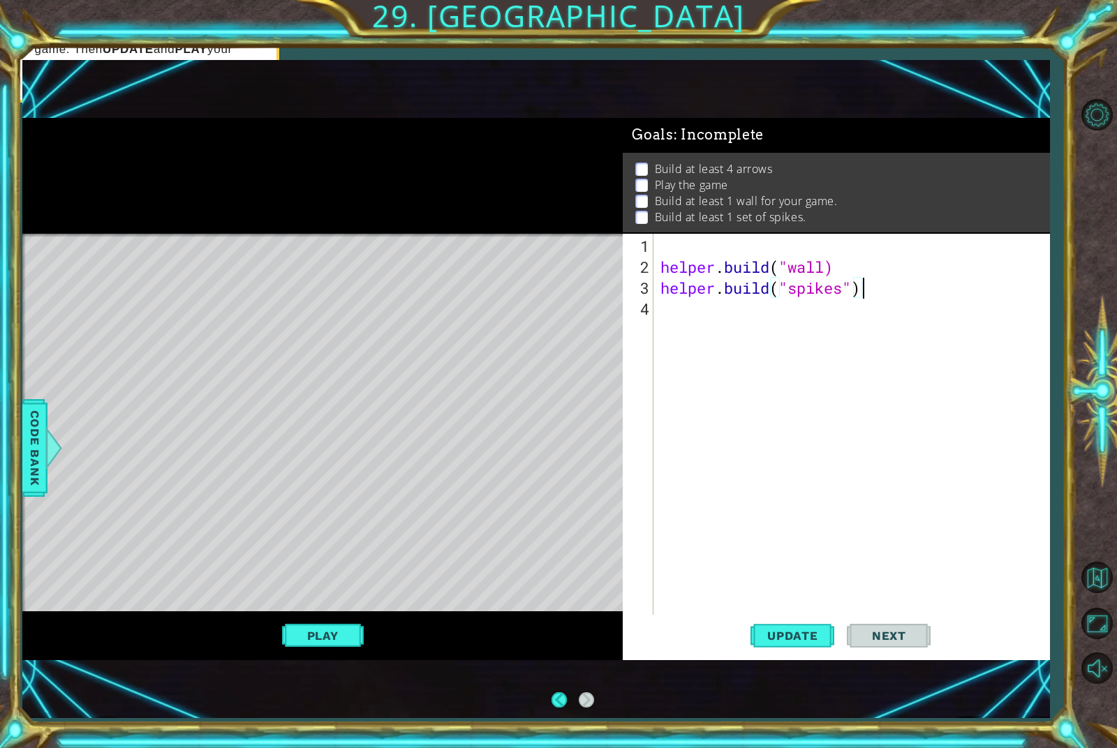
type textarea "[DOMAIN_NAME]("spikes")"
click at [306, 634] on button "Play" at bounding box center [323, 636] width 82 height 27
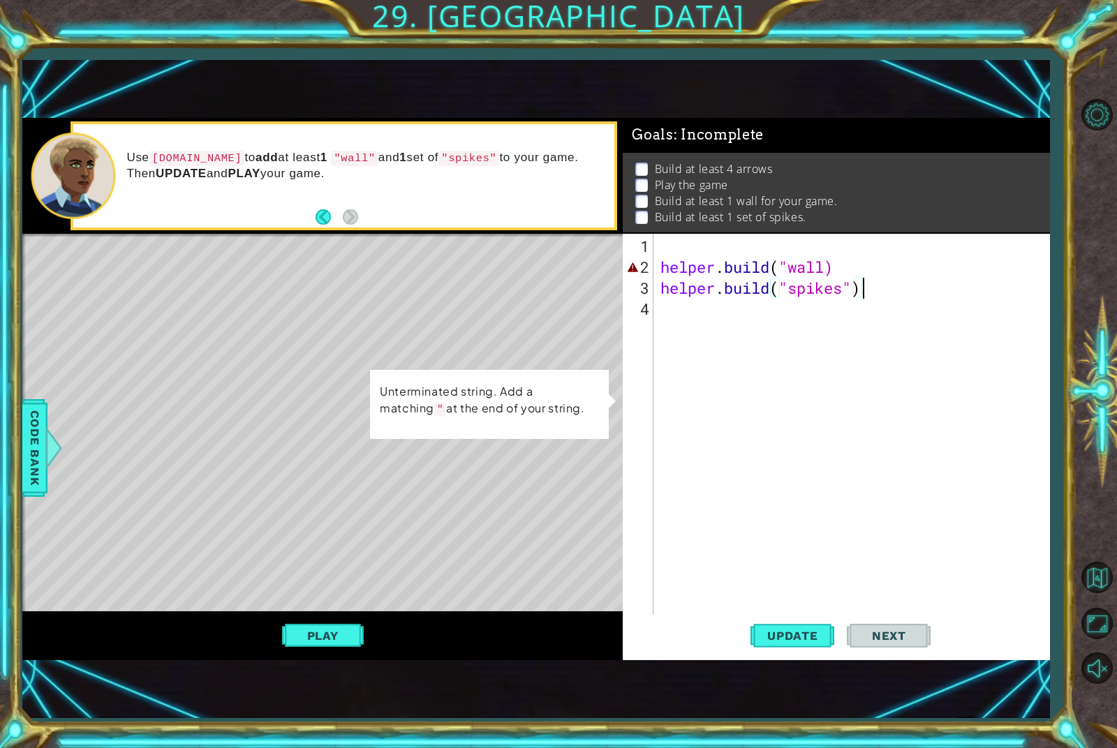
scroll to position [0, 0]
click at [316, 625] on button "Play" at bounding box center [323, 636] width 82 height 27
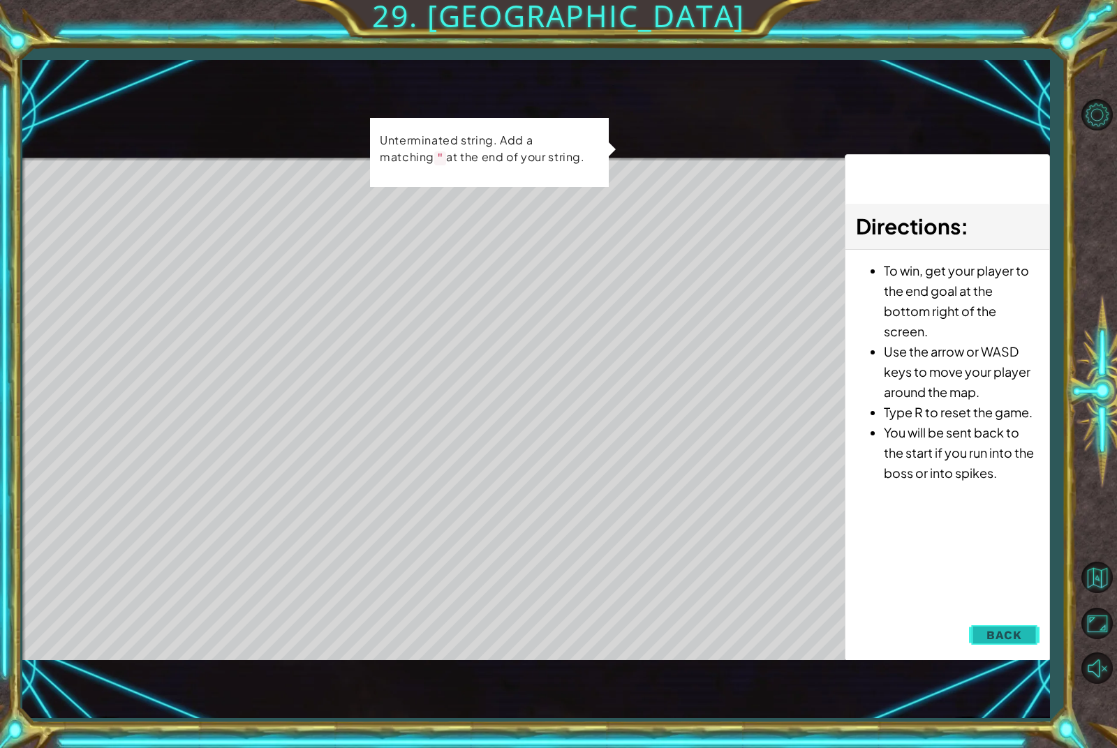
click at [1007, 626] on button "Back" at bounding box center [1004, 635] width 71 height 28
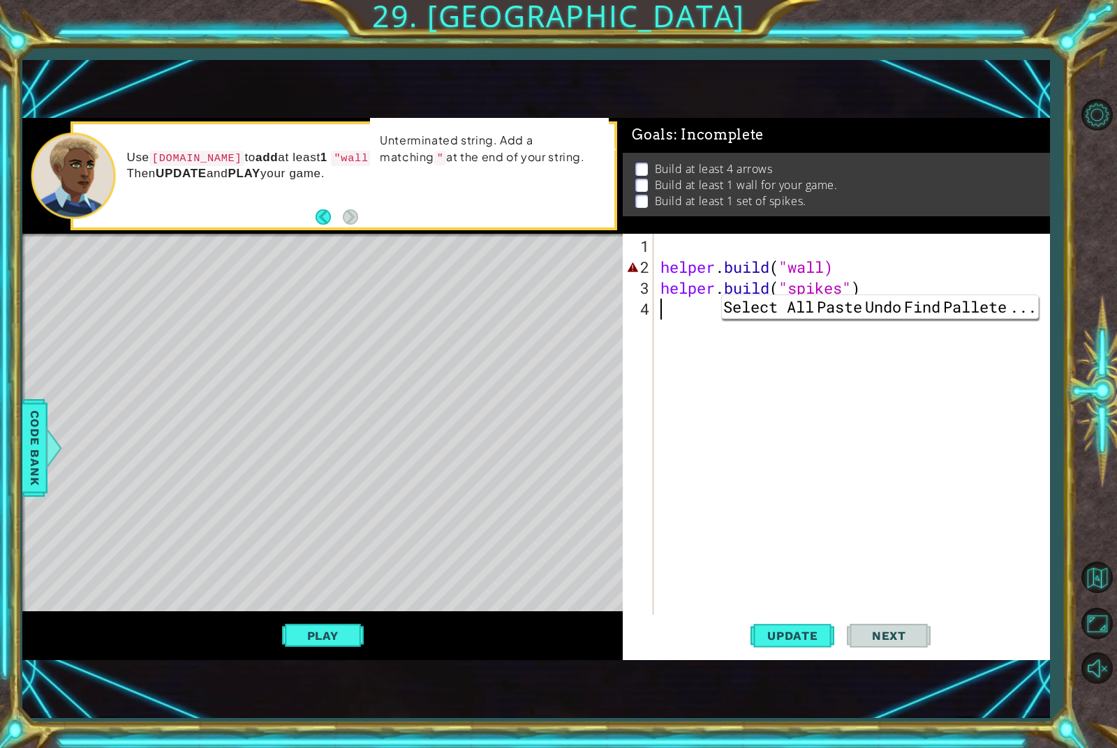
click at [1064, 221] on div "1 ההההההההההההההההההההההההההההההההההההההההההההההההההההההההההההההההההההההההההההה…" at bounding box center [558, 374] width 1117 height 748
click at [1087, 125] on button "Level Options" at bounding box center [1097, 114] width 40 height 40
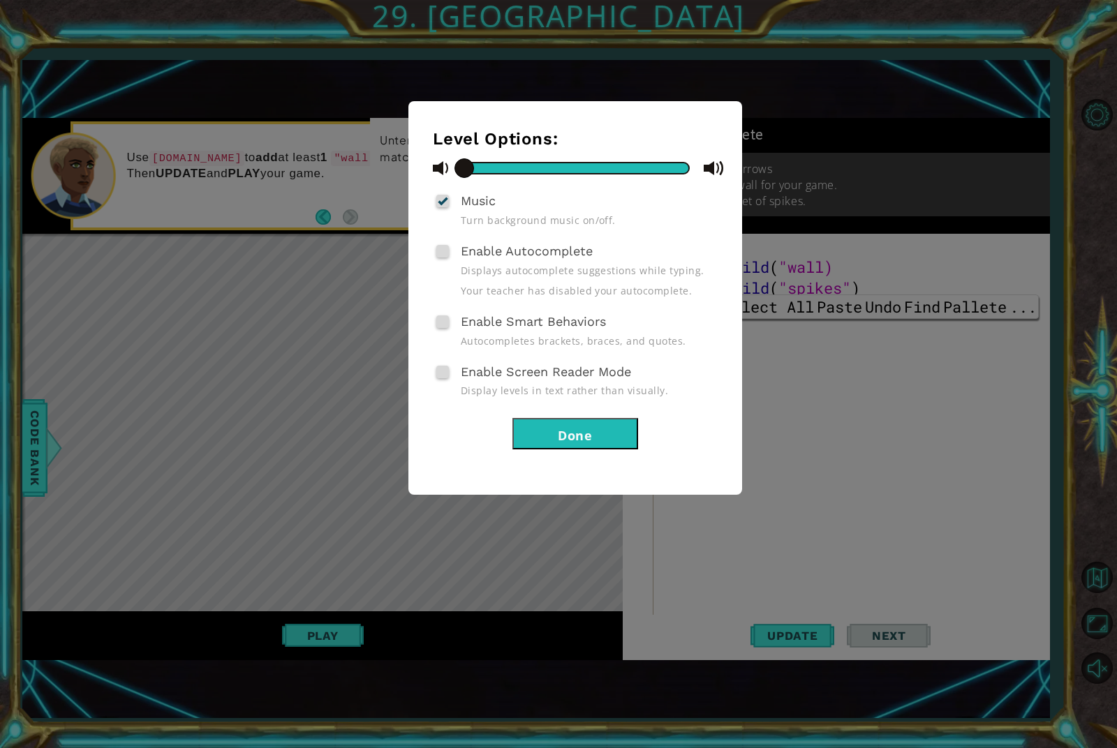
click at [1094, 160] on div "Level Options: Music Turn background music on/off. Enable Autocomplete Displays…" at bounding box center [558, 374] width 1117 height 748
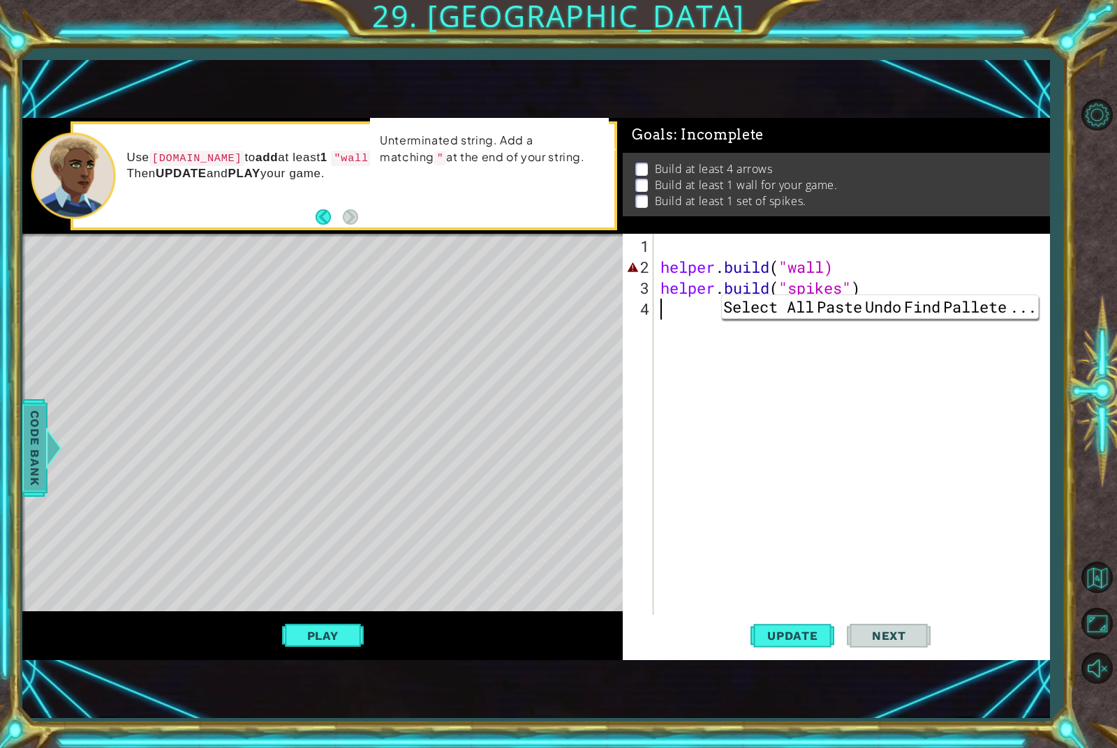
click at [43, 445] on span "Code Bank" at bounding box center [35, 448] width 22 height 85
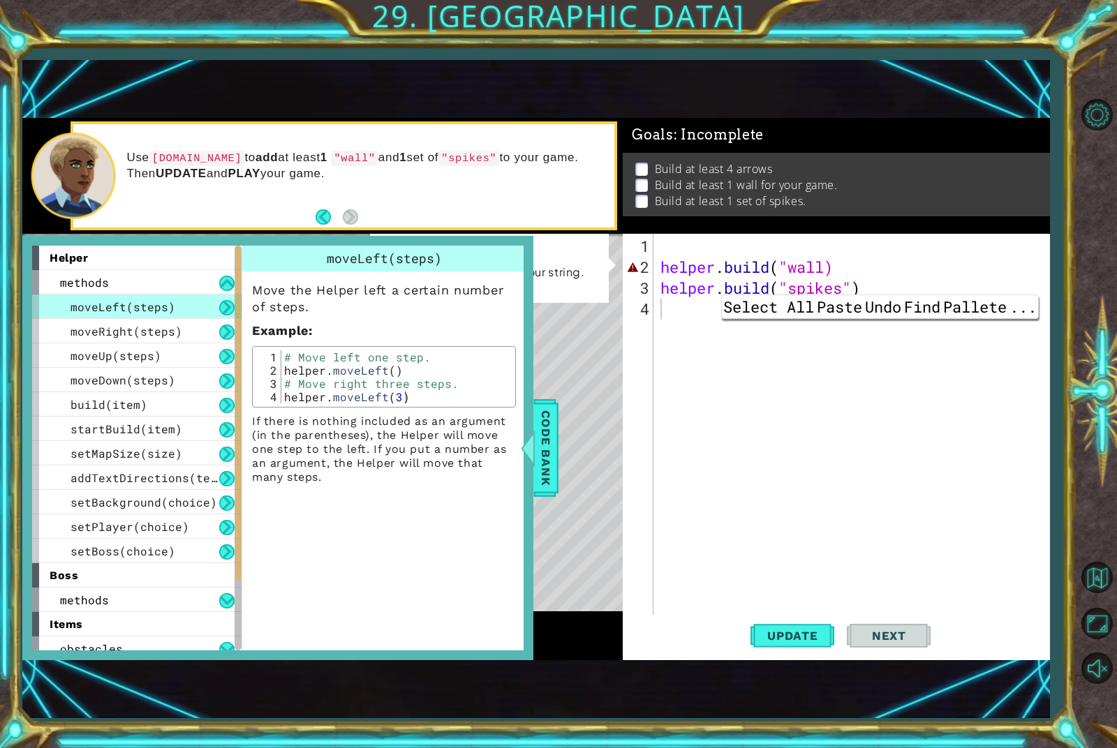
click at [960, 66] on div "1 ההההההההההההההההההההההההההההההההההההההההההההההההההההההההההההההההההההההההההההה…" at bounding box center [536, 389] width 1028 height 658
click at [37, 695] on div "1 ההההההההההההההההההההההההההההההההההההההההההההההההההההההההההההההההההההההההההההה…" at bounding box center [536, 389] width 1028 height 658
click at [80, 659] on div "helper methods moveLeft(steps) moveRight(steps) moveUp(steps) moveDown(steps) b…" at bounding box center [277, 448] width 511 height 424
click at [552, 485] on span "Code Bank" at bounding box center [546, 448] width 22 height 85
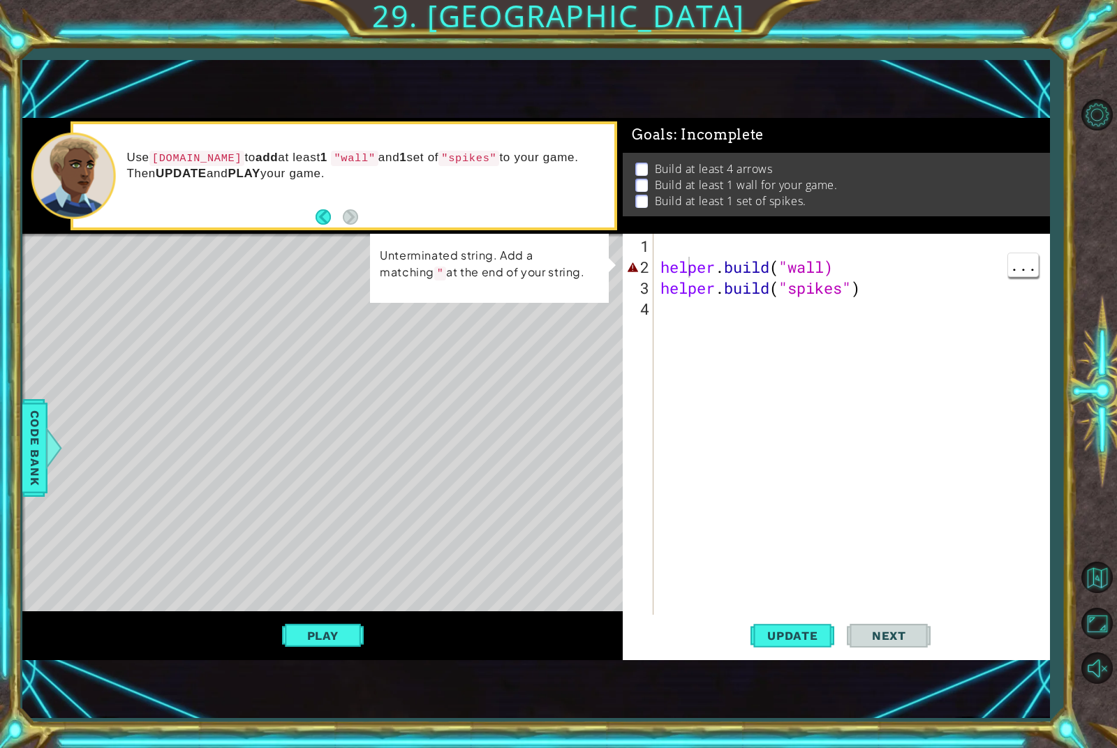
click at [685, 275] on div "helper . build ( "wall) helper . build ( "spikes" )" at bounding box center [855, 456] width 394 height 440
click at [808, 278] on div "helper . build ( "wall) helper . build ( "spikes" )" at bounding box center [855, 456] width 394 height 440
click at [833, 263] on div "helper . build ( "wall) helper . build ( "spikes" )" at bounding box center [855, 456] width 394 height 440
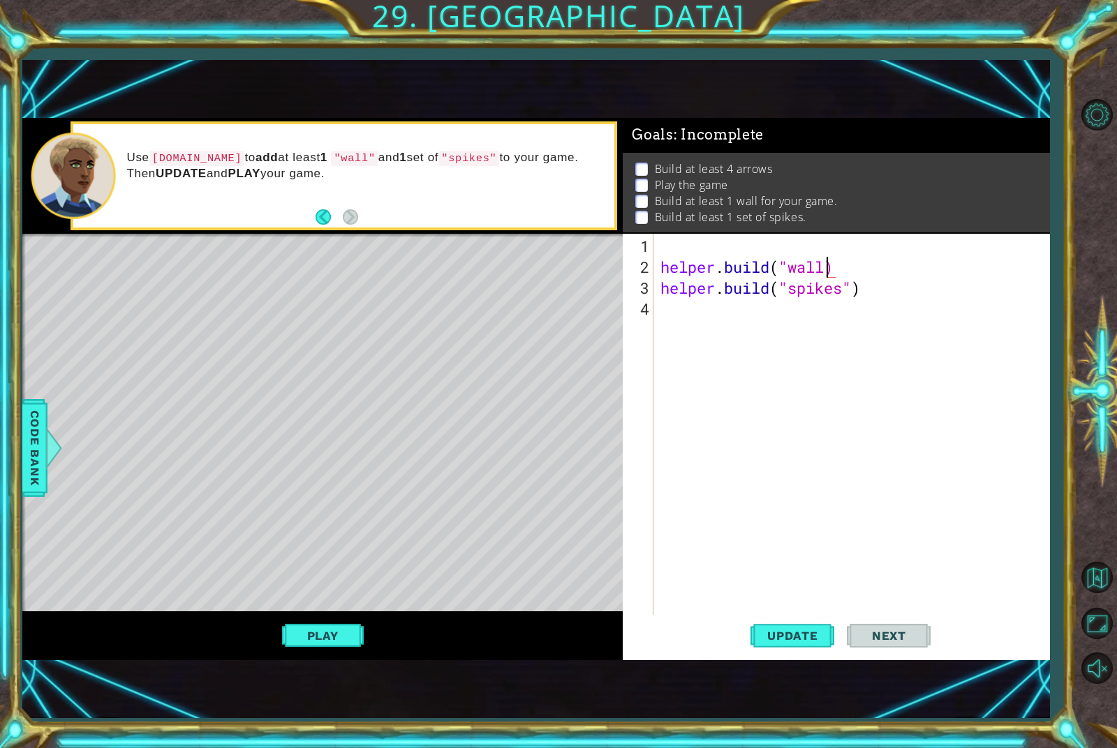
scroll to position [0, 8]
type textarea "[DOMAIN_NAME]("wall")"
click at [804, 642] on span "Update" at bounding box center [792, 636] width 79 height 14
click at [904, 640] on span "Next" at bounding box center [889, 636] width 62 height 14
click at [910, 637] on span "Next" at bounding box center [889, 636] width 62 height 14
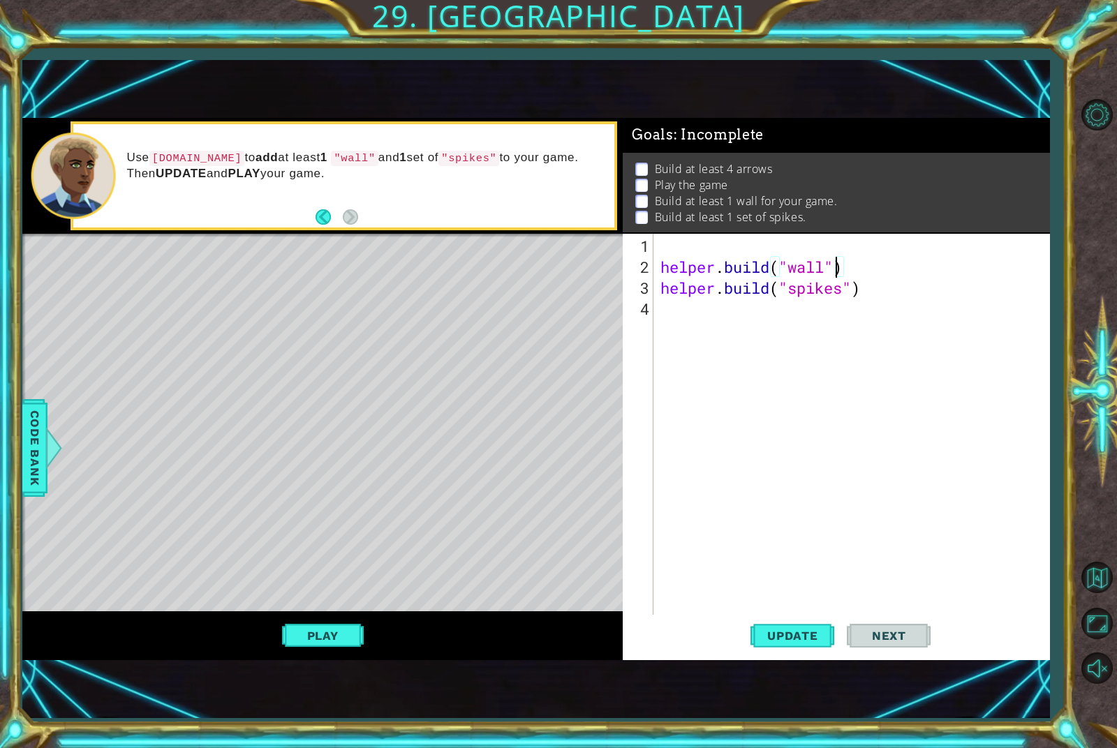
click at [915, 640] on span "Next" at bounding box center [889, 636] width 62 height 14
click at [913, 647] on button "Next" at bounding box center [889, 636] width 84 height 43
click at [1084, 598] on button "Back to Map" at bounding box center [1097, 578] width 40 height 40
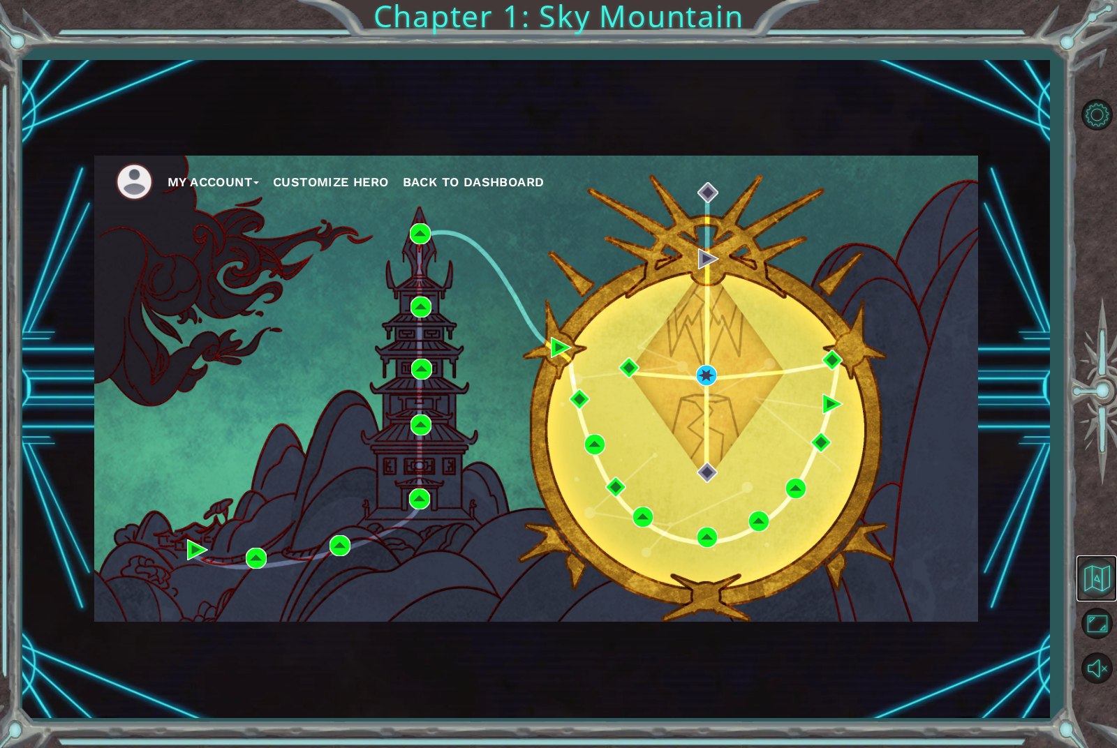
click at [1107, 598] on button "Back to Map" at bounding box center [1097, 578] width 40 height 40
click at [1105, 598] on button "Back to Map" at bounding box center [1097, 578] width 40 height 40
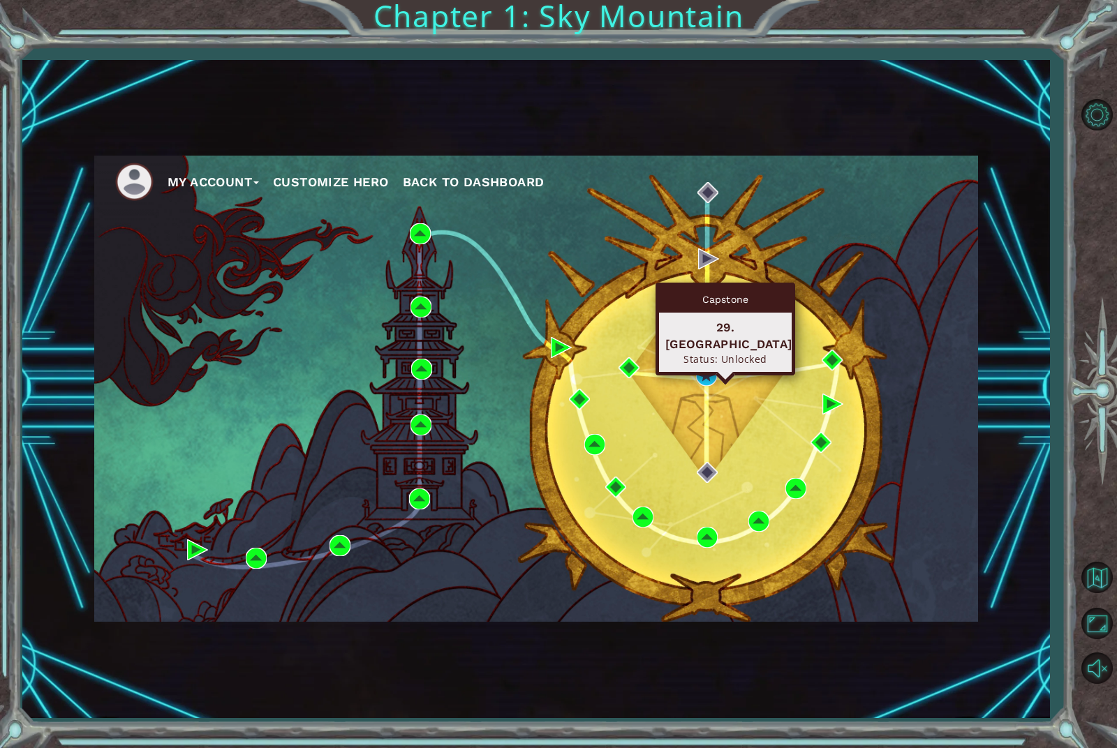
click at [711, 310] on div "Capstone" at bounding box center [725, 299] width 133 height 27
click at [730, 302] on div "Capstone" at bounding box center [725, 299] width 133 height 27
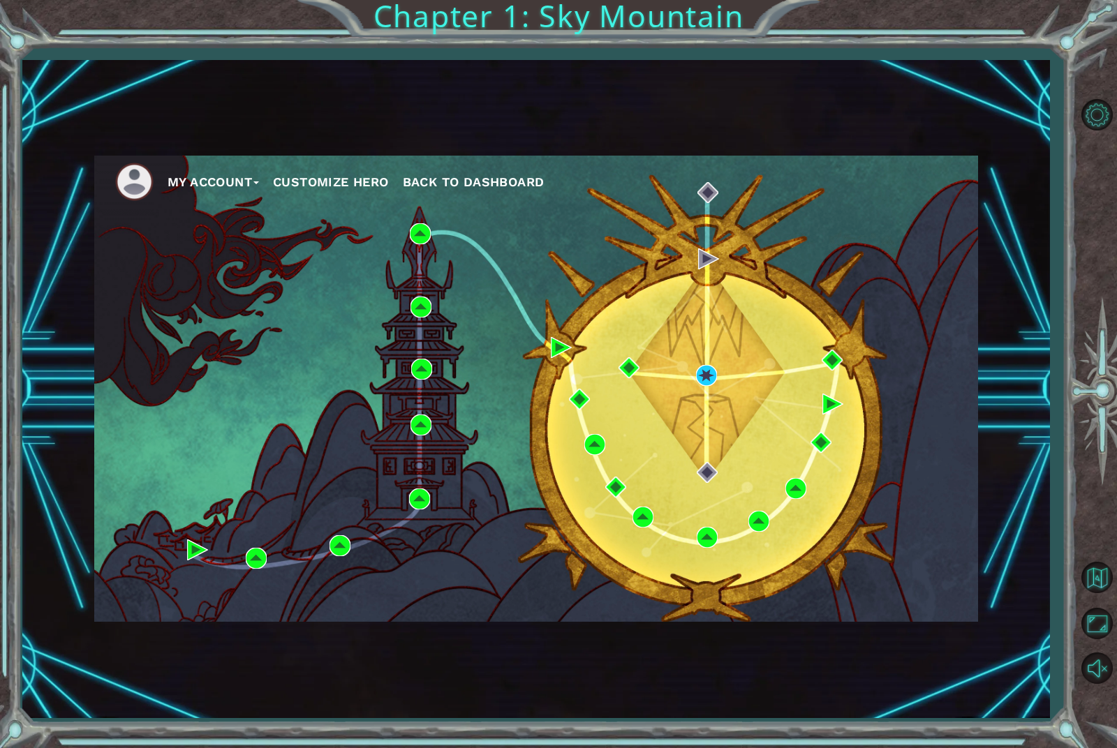
click at [857, 320] on div "My Account Customize Hero Back to Dashboard" at bounding box center [536, 389] width 884 height 466
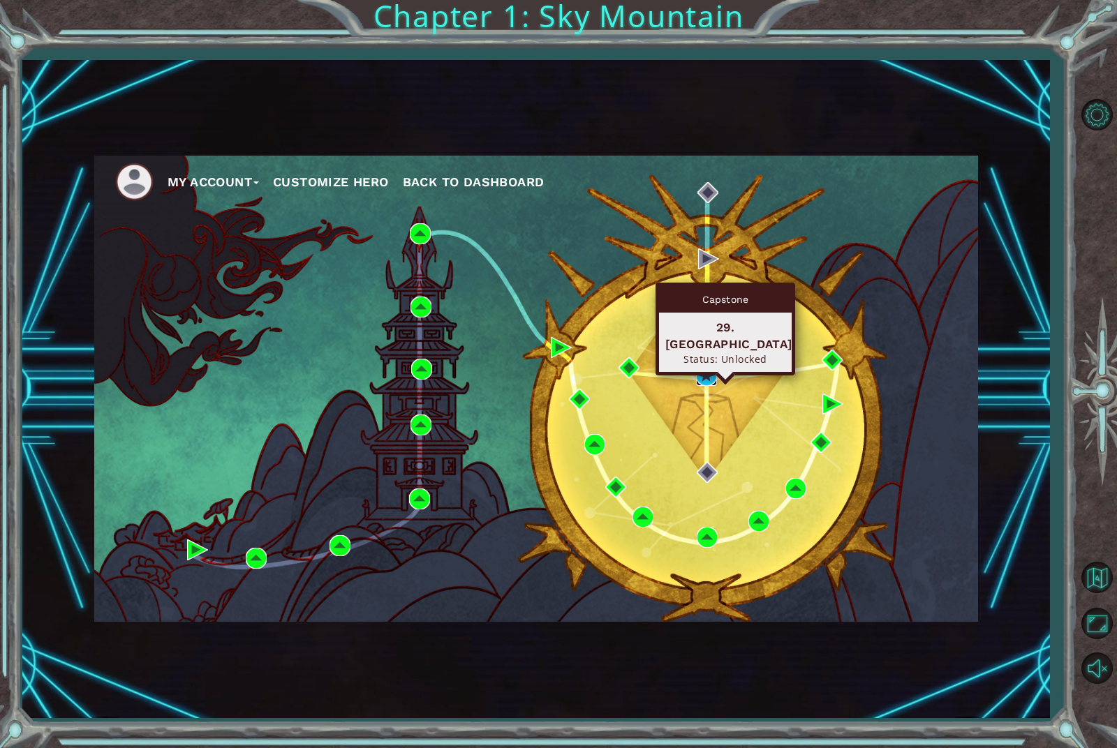
click at [711, 367] on img at bounding box center [706, 375] width 21 height 21
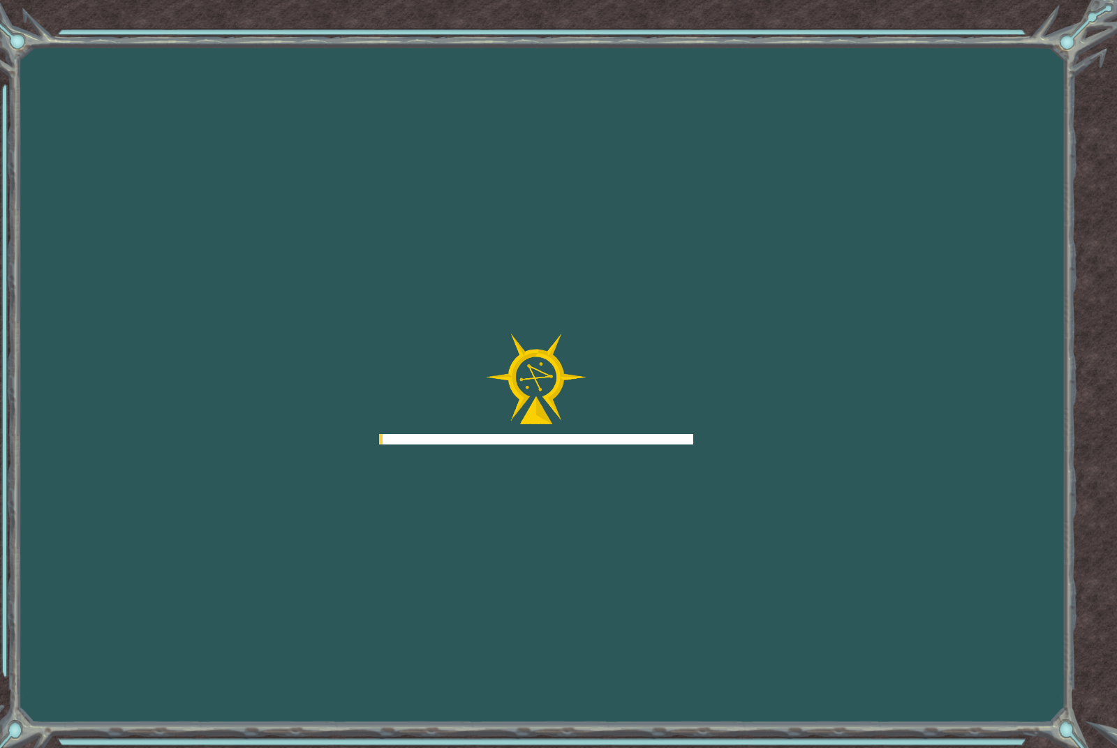
click at [722, 315] on div "Goals Error loading from server. Try refreshing the page. You'll need to join a…" at bounding box center [558, 374] width 1117 height 748
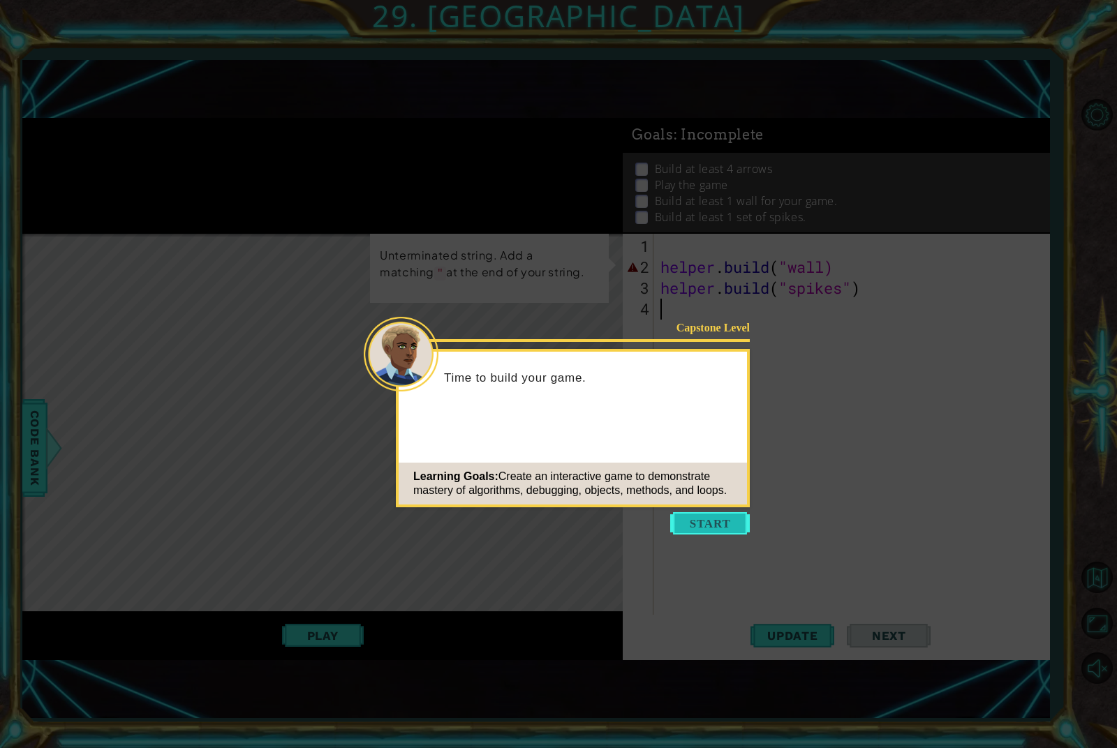
click at [711, 521] on button "Start" at bounding box center [710, 523] width 80 height 22
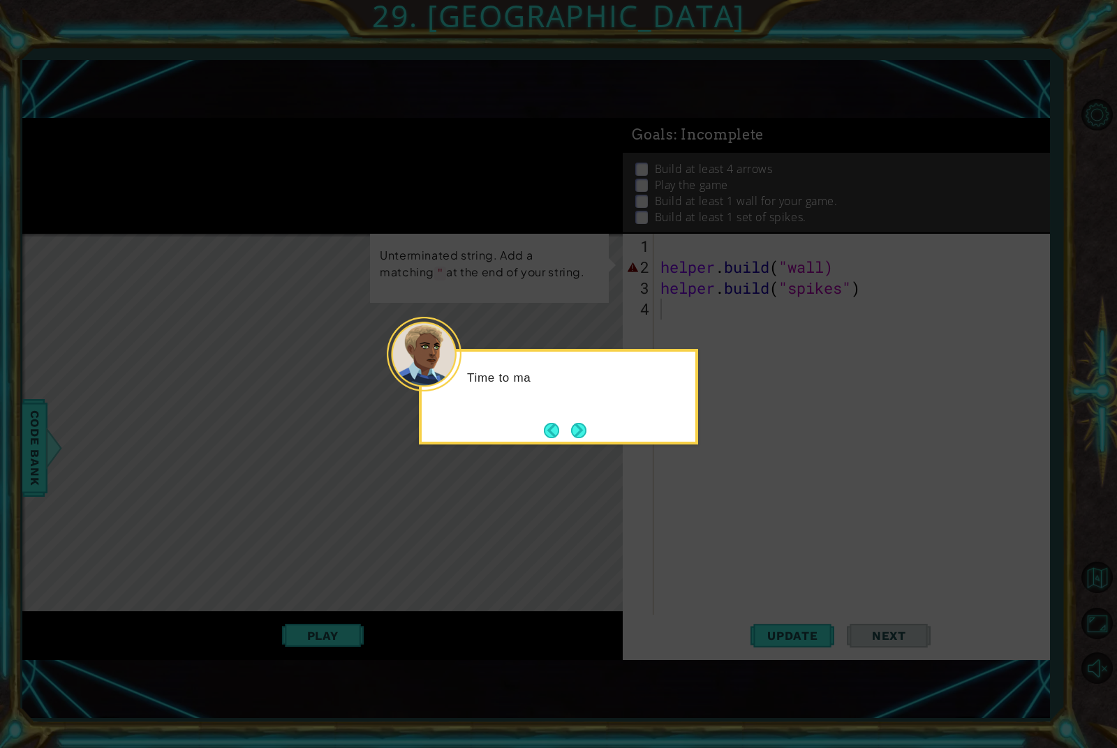
click at [607, 413] on div "Time to ma" at bounding box center [558, 397] width 279 height 96
click at [576, 436] on button "Next" at bounding box center [579, 430] width 16 height 16
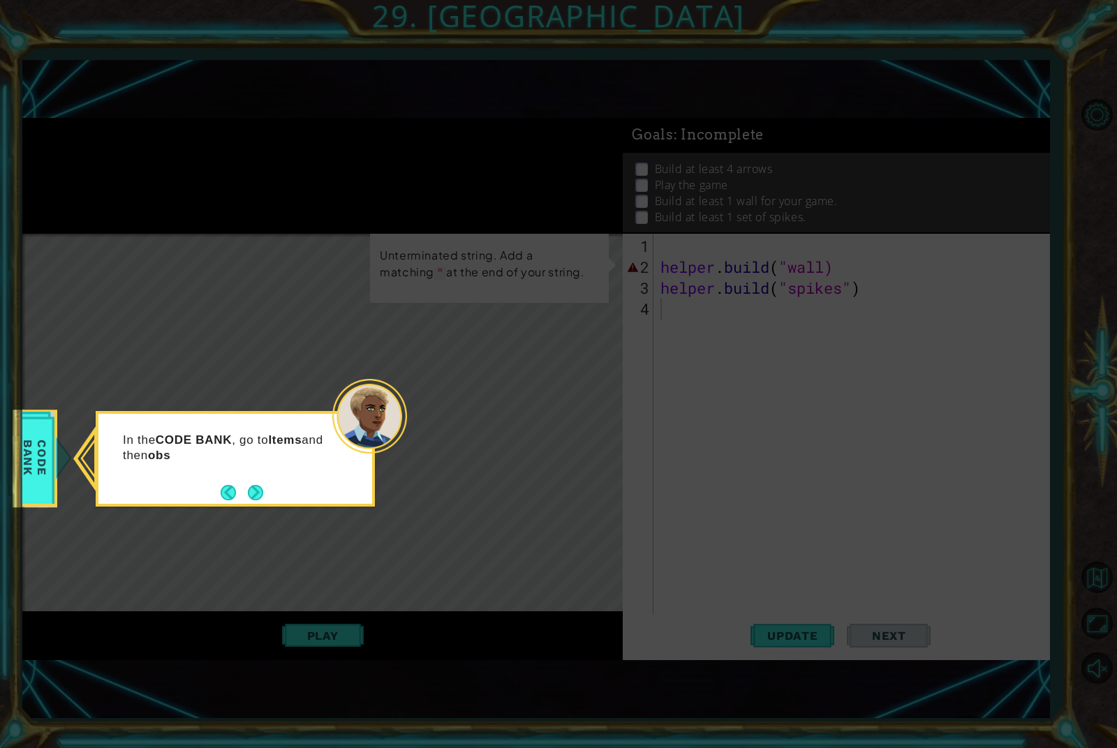
click at [258, 473] on div "In the CODE BANK , go to Items and then obs" at bounding box center [235, 455] width 274 height 71
click at [263, 485] on button "Next" at bounding box center [255, 492] width 15 height 15
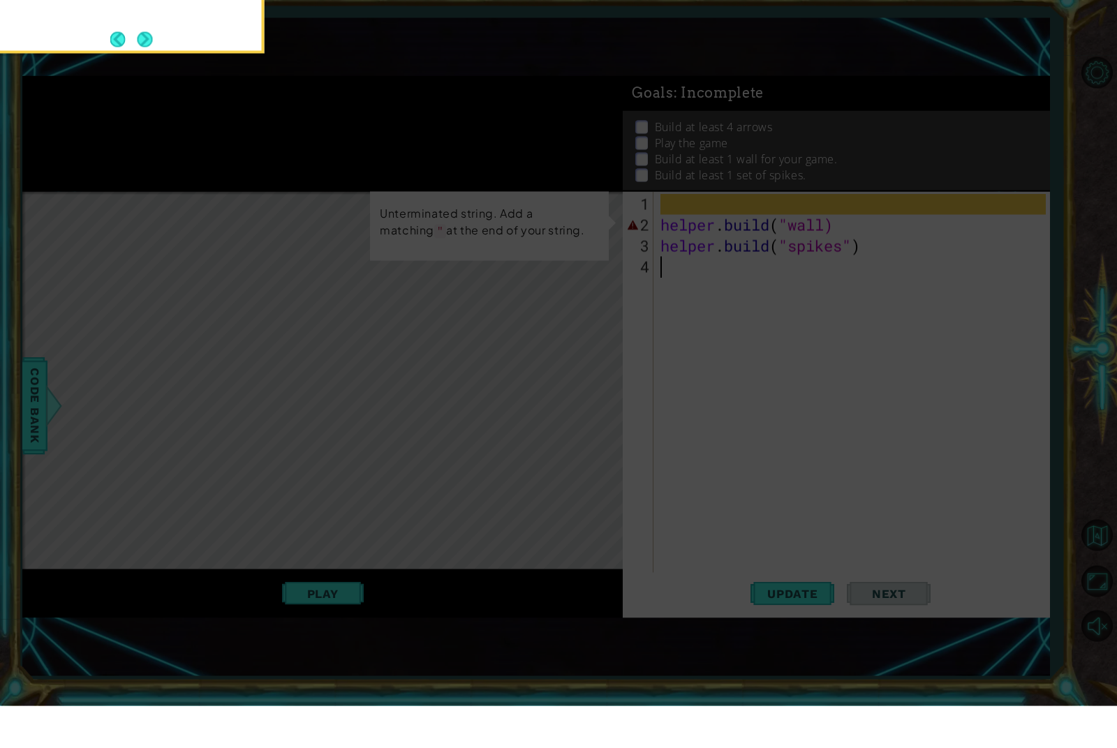
click at [266, 481] on icon at bounding box center [558, 193] width 1117 height 1110
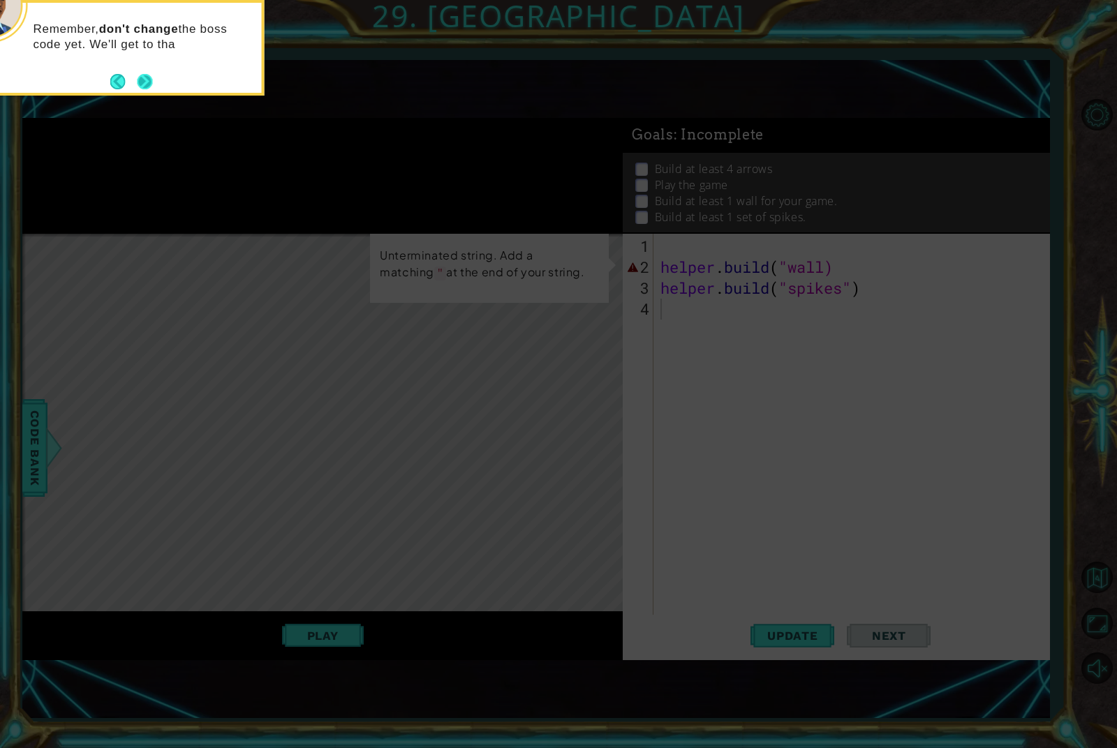
click at [152, 84] on button "Next" at bounding box center [144, 81] width 15 height 15
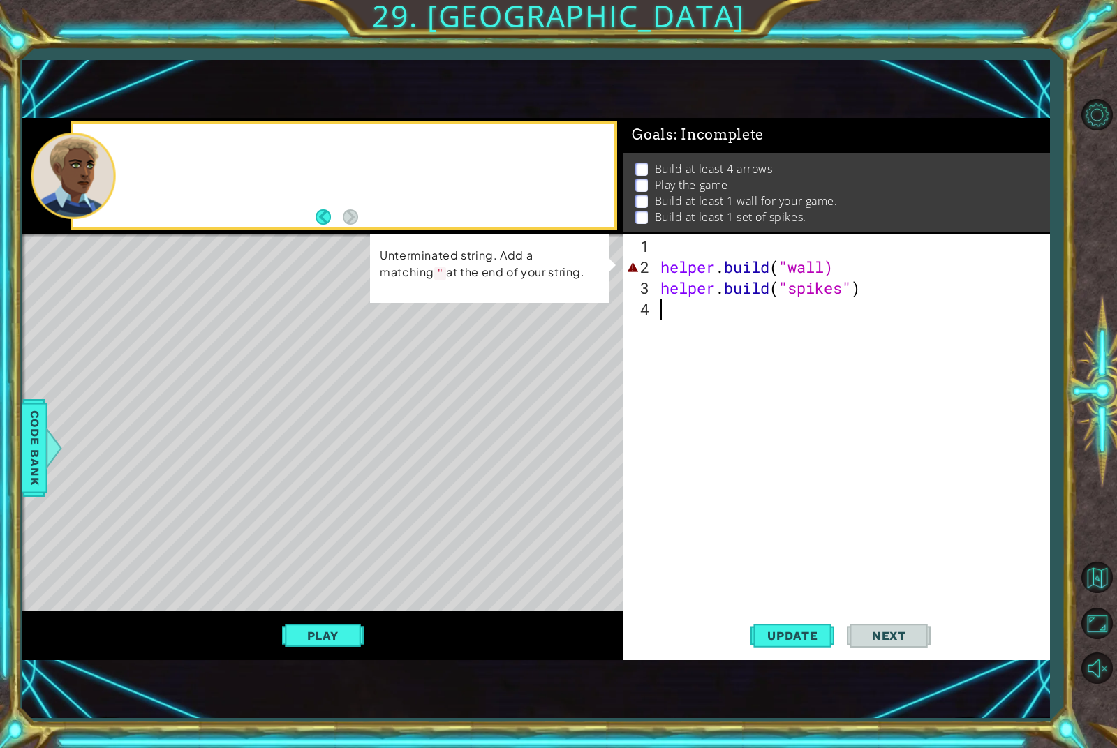
click at [148, 86] on div "1 ההההההההההההההההההההההההההההההההההההההההההההההההההההההההההההההההההההההההההההה…" at bounding box center [536, 389] width 1028 height 658
click at [889, 259] on div "helper . build ( "wall) helper . build ( "spikes" )" at bounding box center [855, 456] width 394 height 440
click at [859, 295] on div "helper . build ( "wall) helper . build ( "spikes" )" at bounding box center [855, 456] width 394 height 440
click at [910, 293] on div "helper . build ( "wall) helper . build ( "spikes" )" at bounding box center [855, 456] width 394 height 440
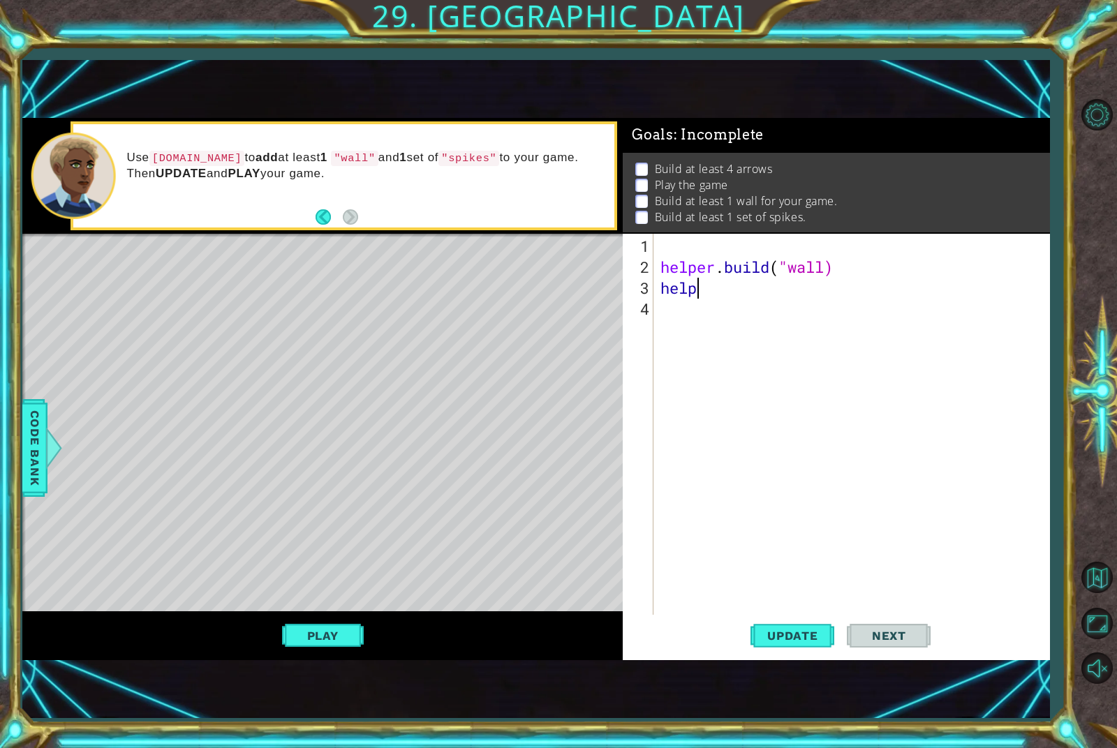
type textarea "h"
